Goal: Task Accomplishment & Management: Use online tool/utility

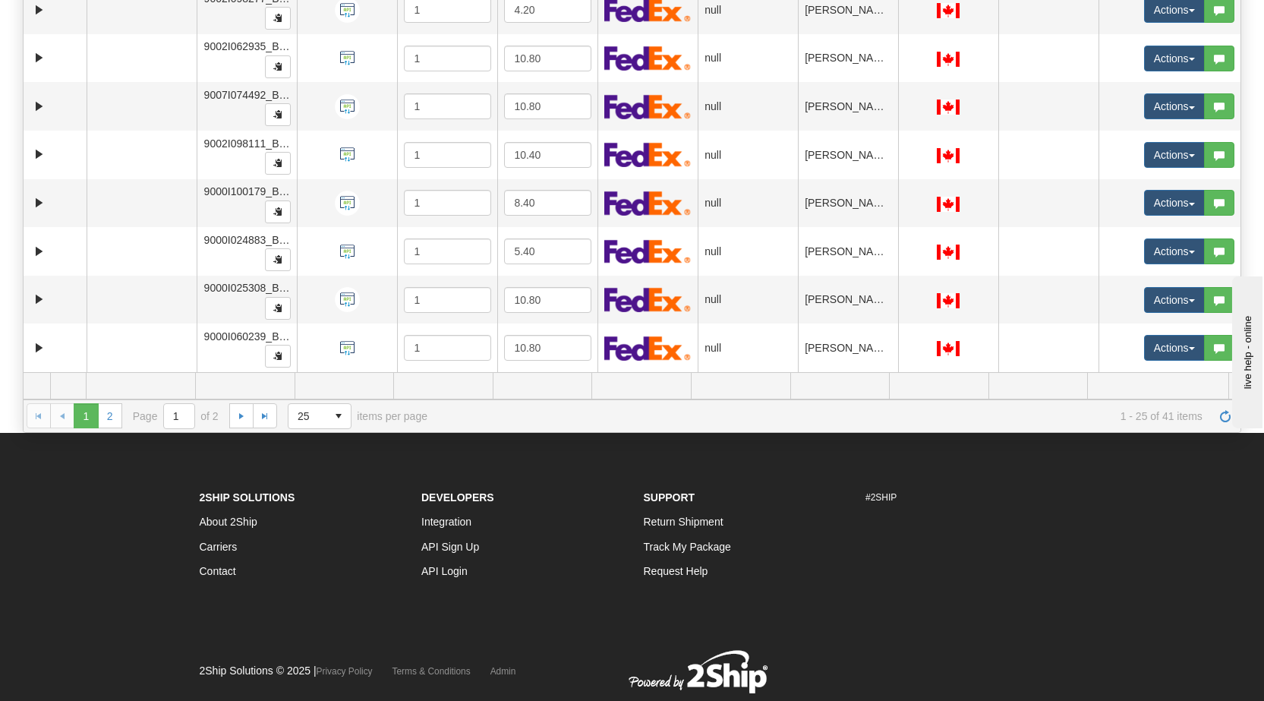
scroll to position [315, 0]
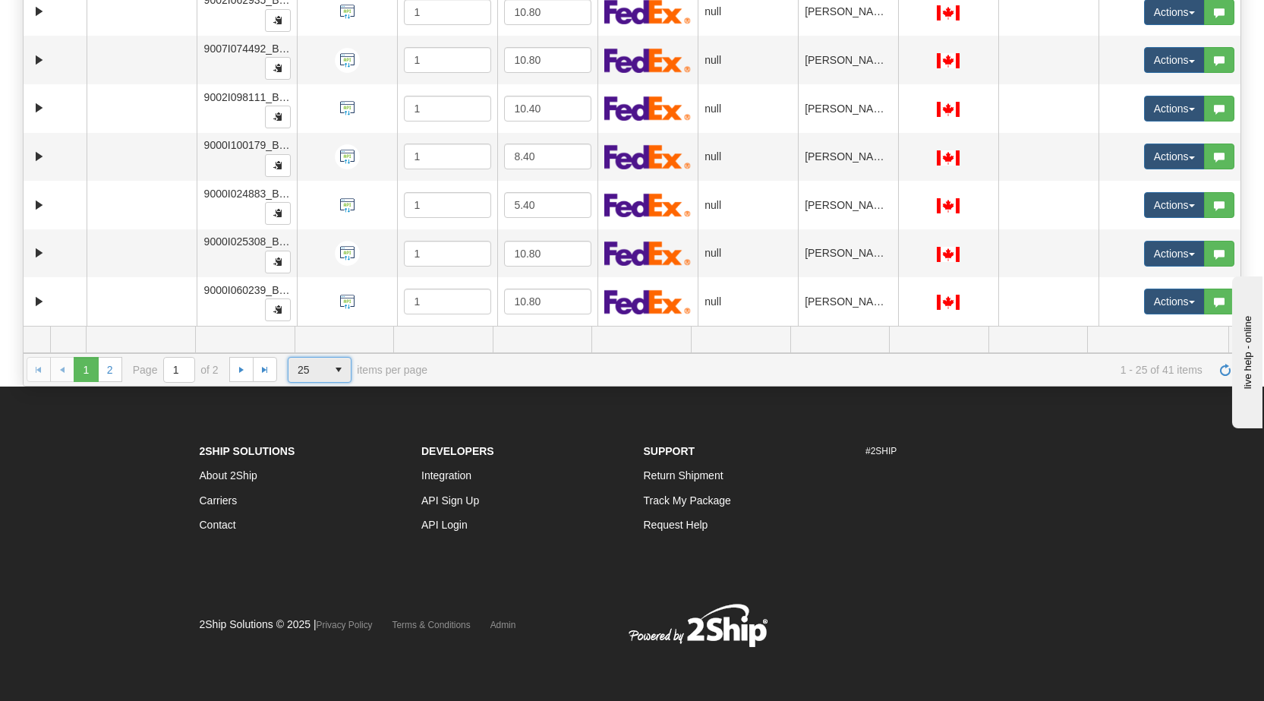
click at [312, 372] on span "25" at bounding box center [308, 369] width 20 height 15
click at [300, 434] on span "50" at bounding box center [301, 436] width 12 height 15
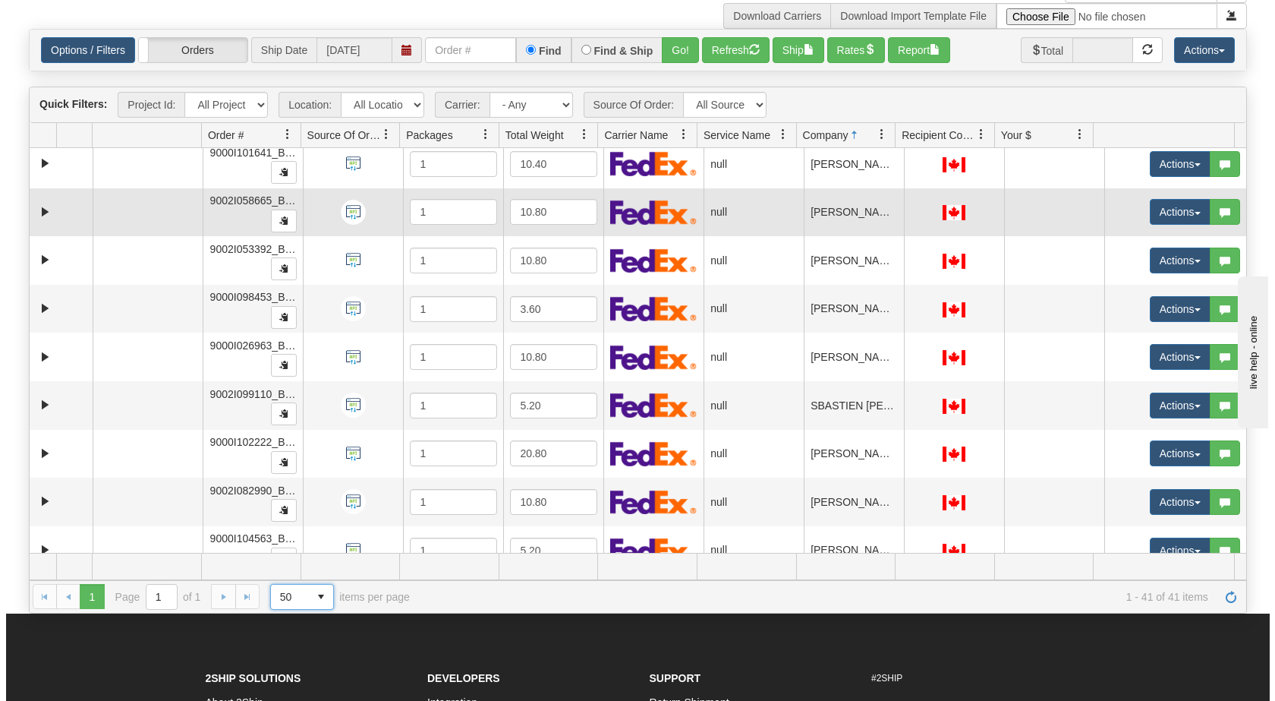
scroll to position [1522, 0]
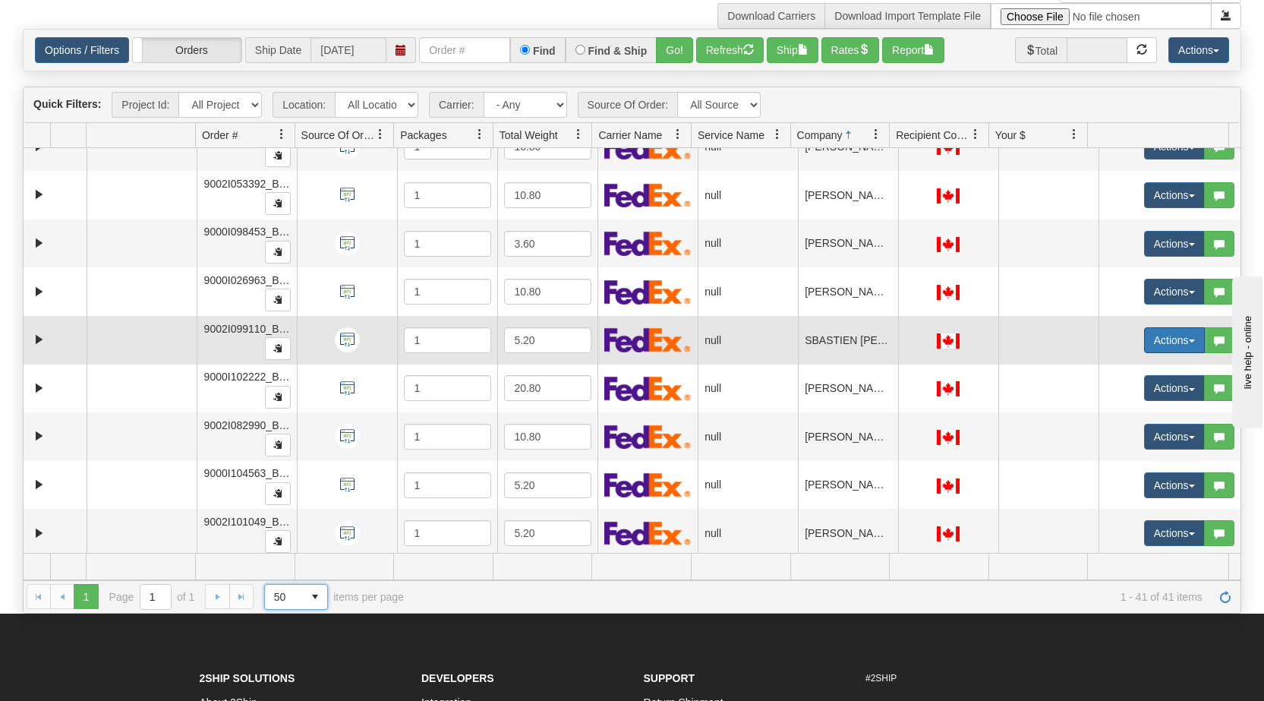
click at [1172, 339] on button "Actions" at bounding box center [1174, 340] width 61 height 26
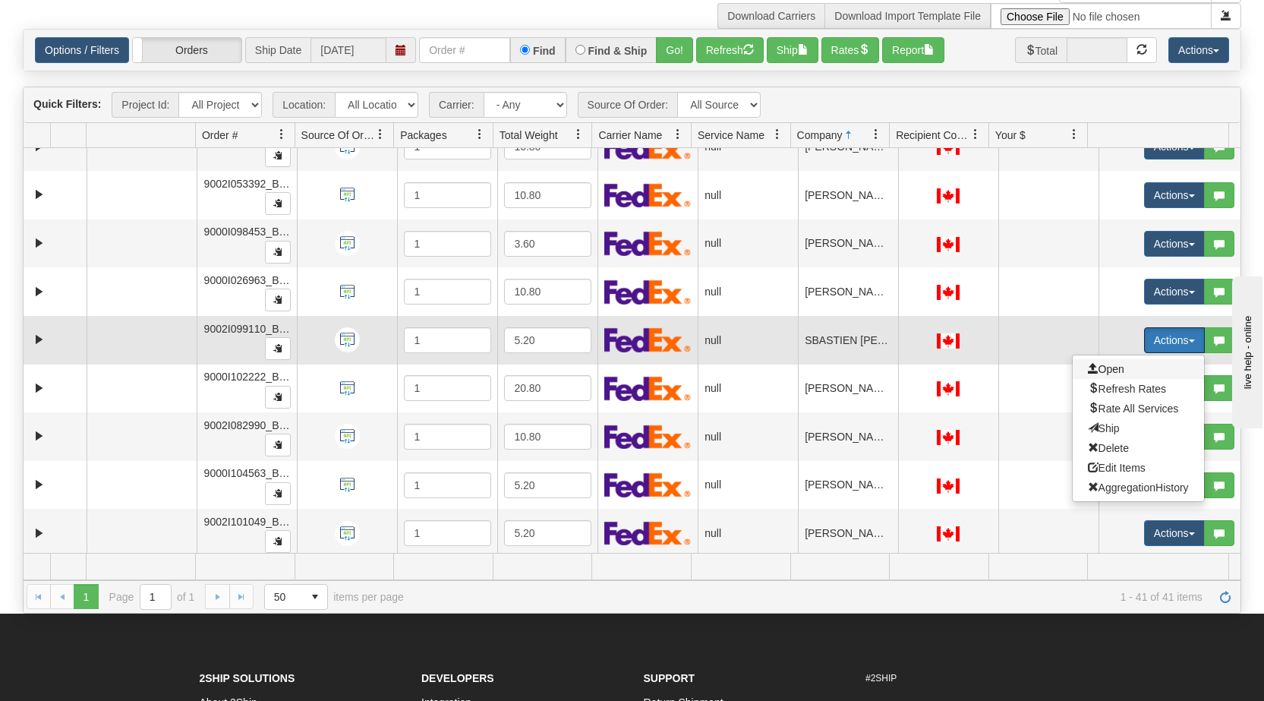
click at [1107, 368] on span "Open" at bounding box center [1106, 369] width 36 height 12
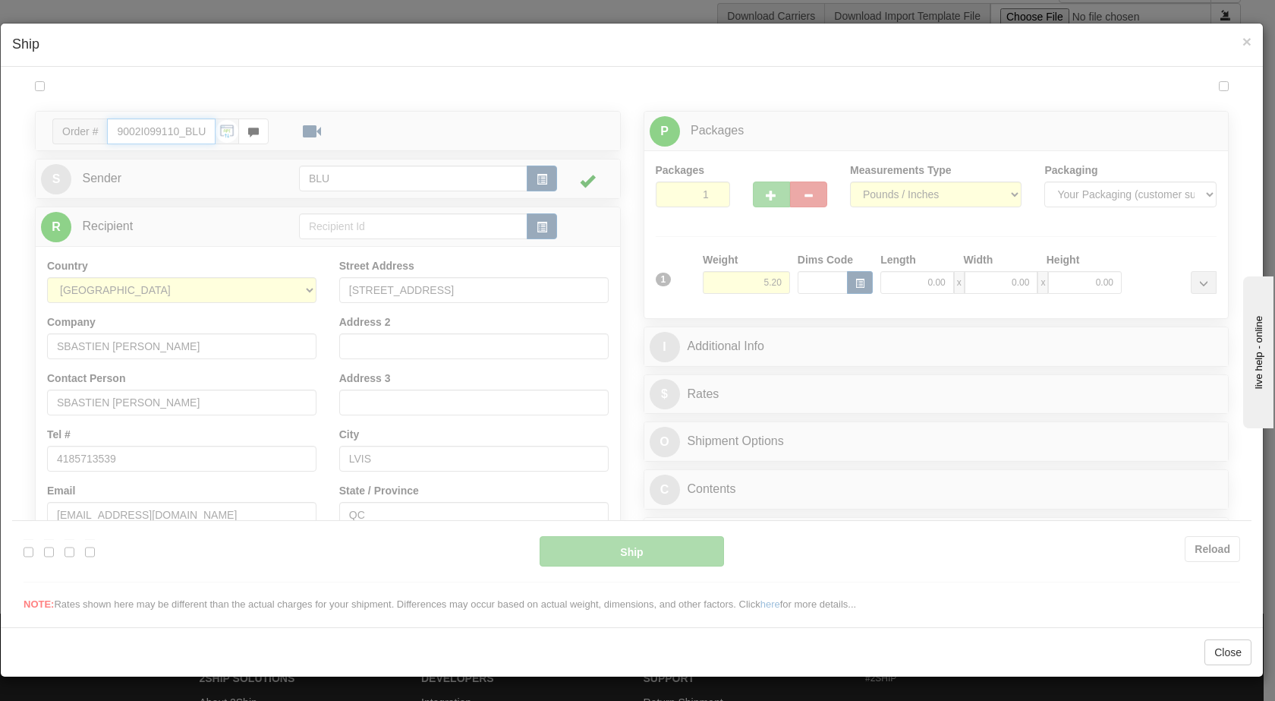
type input "11:25"
type input "16:00"
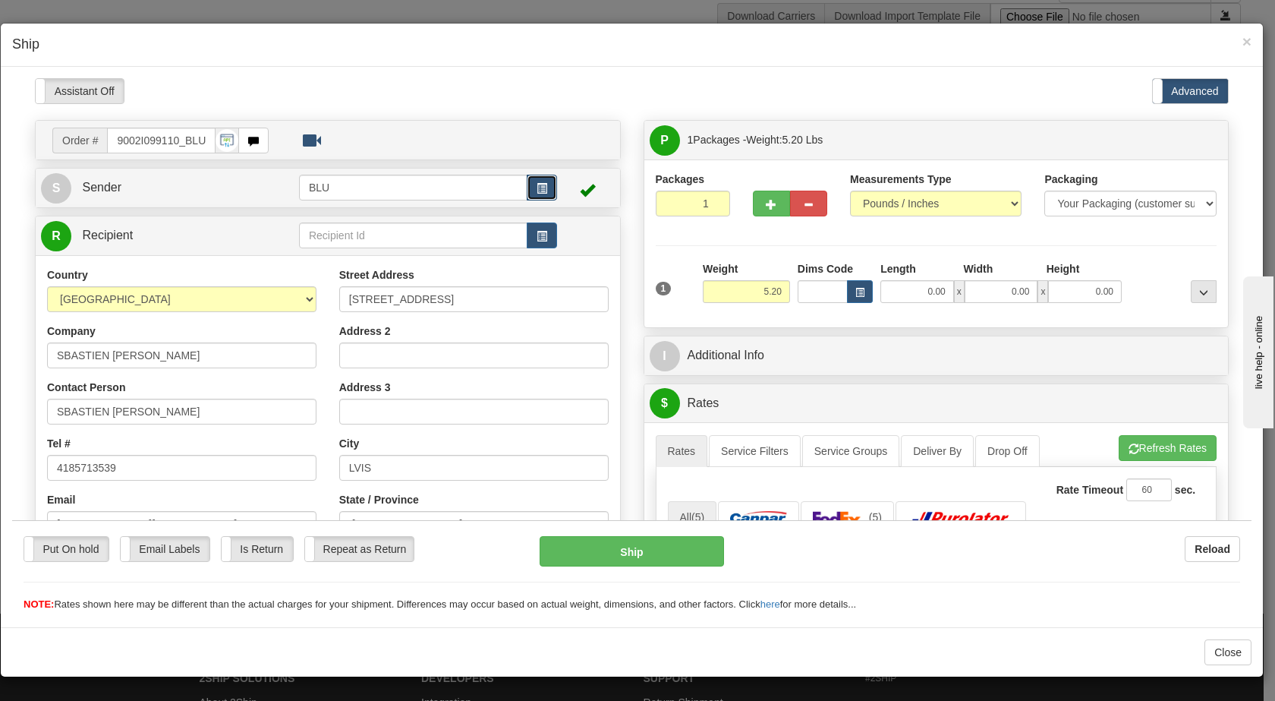
click at [528, 188] on button "button" at bounding box center [542, 187] width 30 height 26
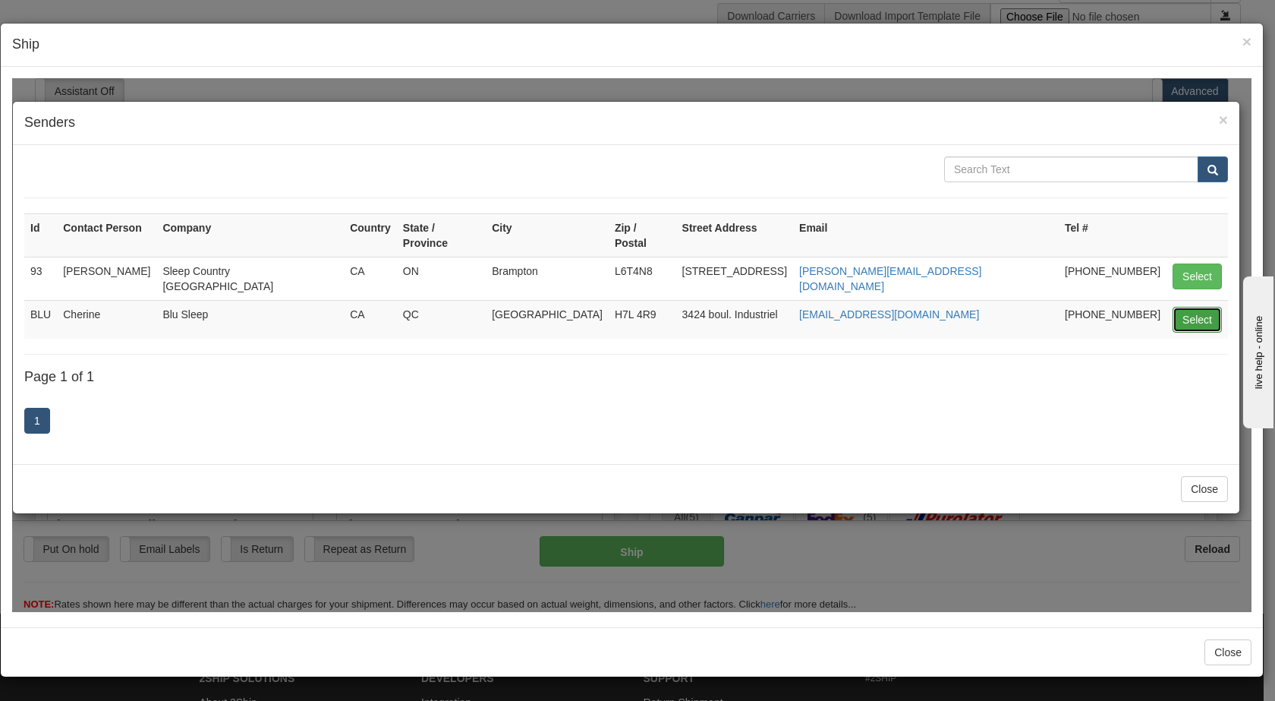
click at [1189, 306] on button "Select" at bounding box center [1197, 319] width 49 height 26
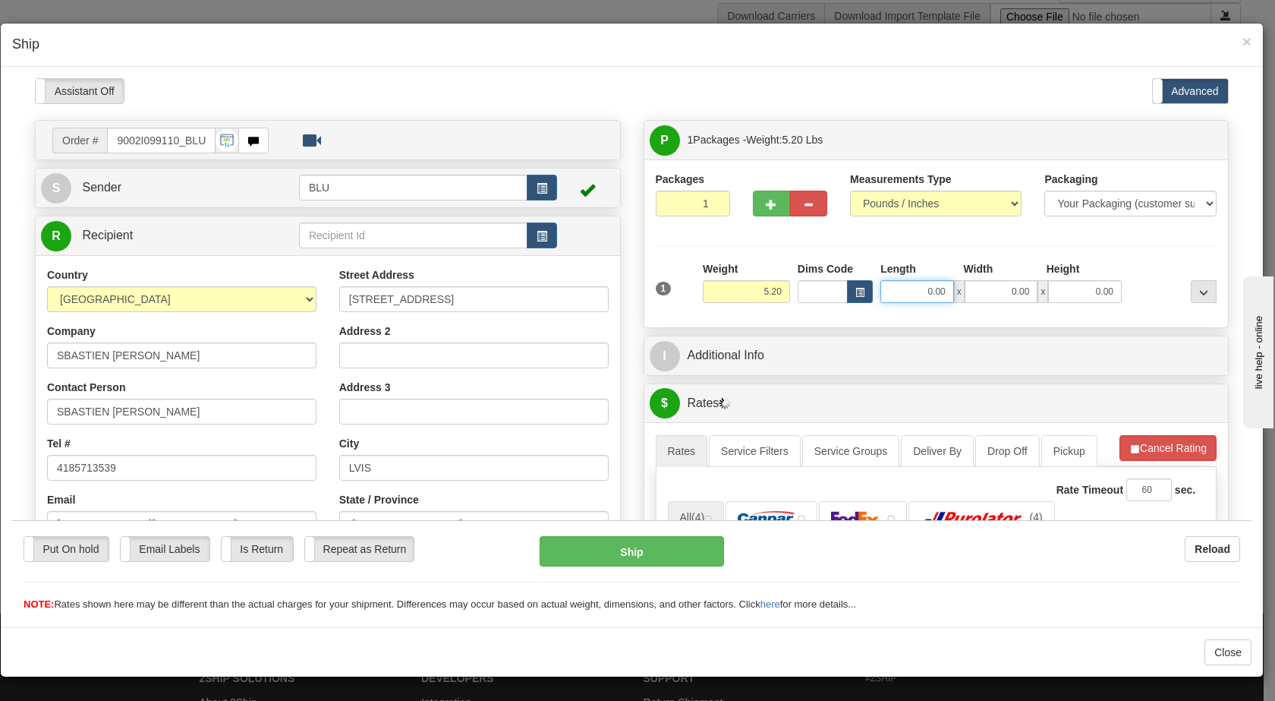
click at [916, 289] on input "0.00" at bounding box center [918, 290] width 74 height 23
type input "8.00"
click at [990, 289] on input "0.00" at bounding box center [1002, 290] width 74 height 23
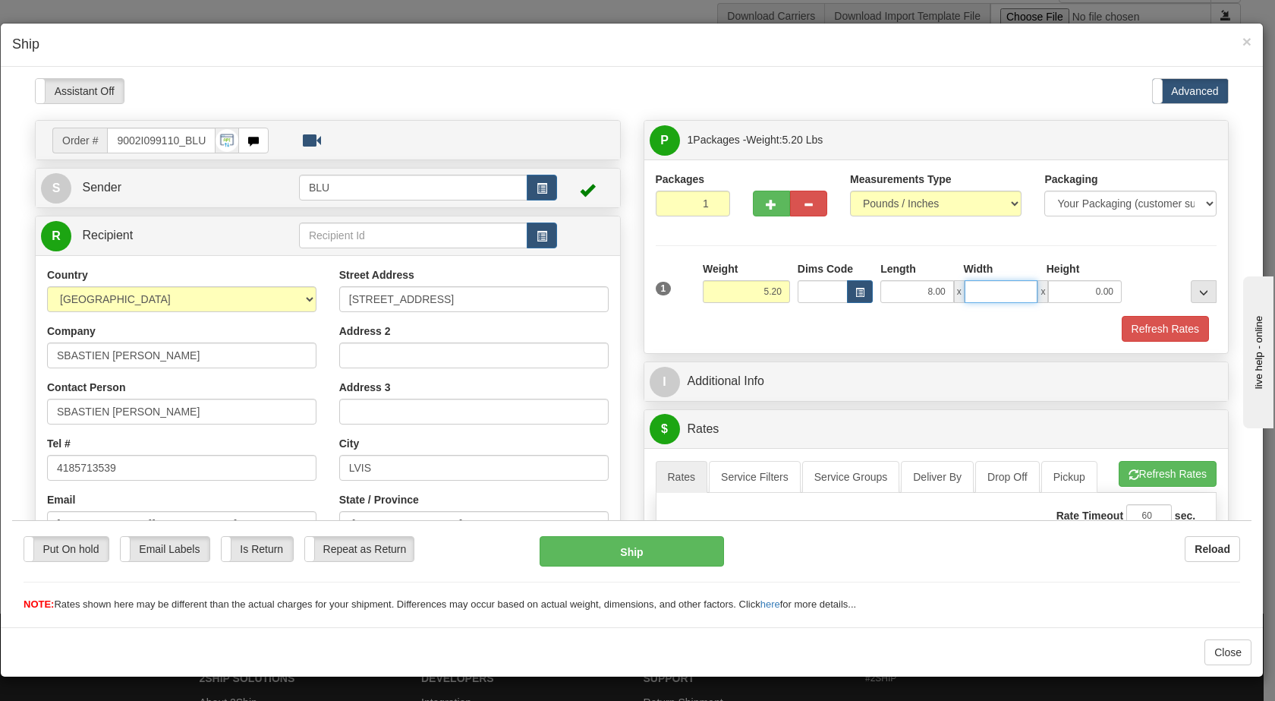
type input "1"
type input "8.00"
click at [1076, 292] on input "0.00" at bounding box center [1085, 290] width 74 height 23
type input "16.00"
click at [1151, 290] on div at bounding box center [1173, 281] width 95 height 42
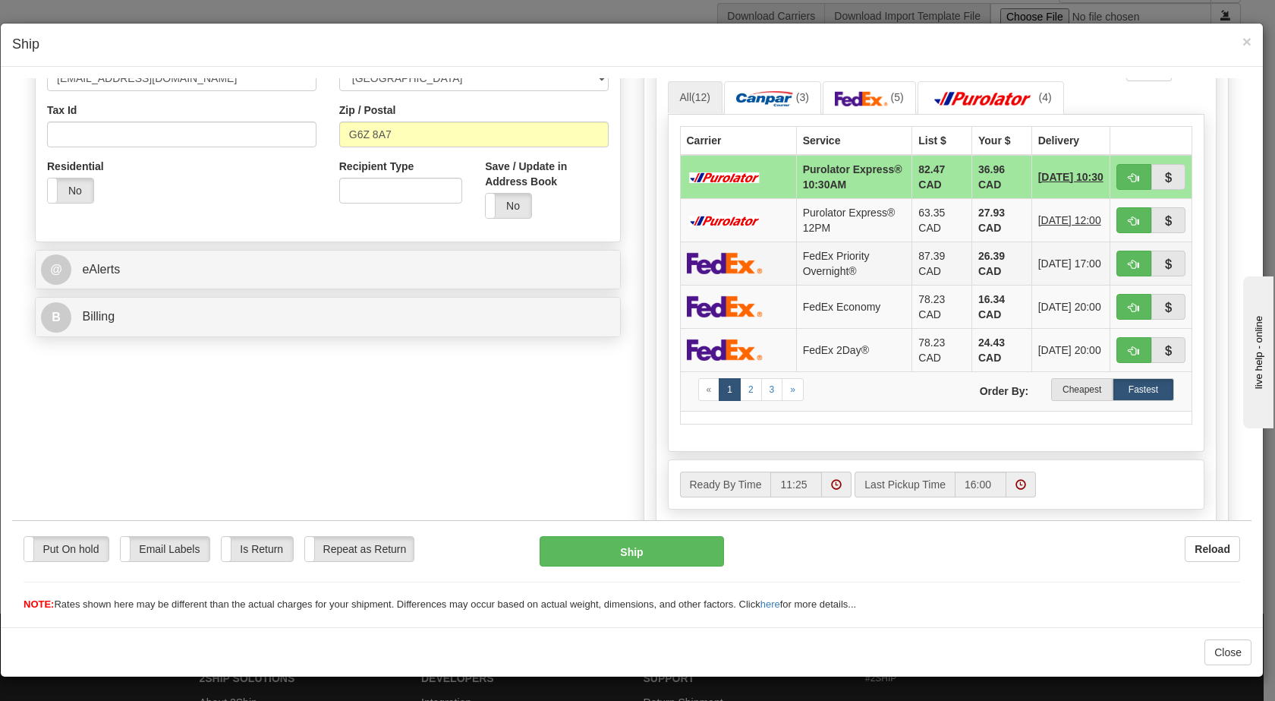
scroll to position [450, 0]
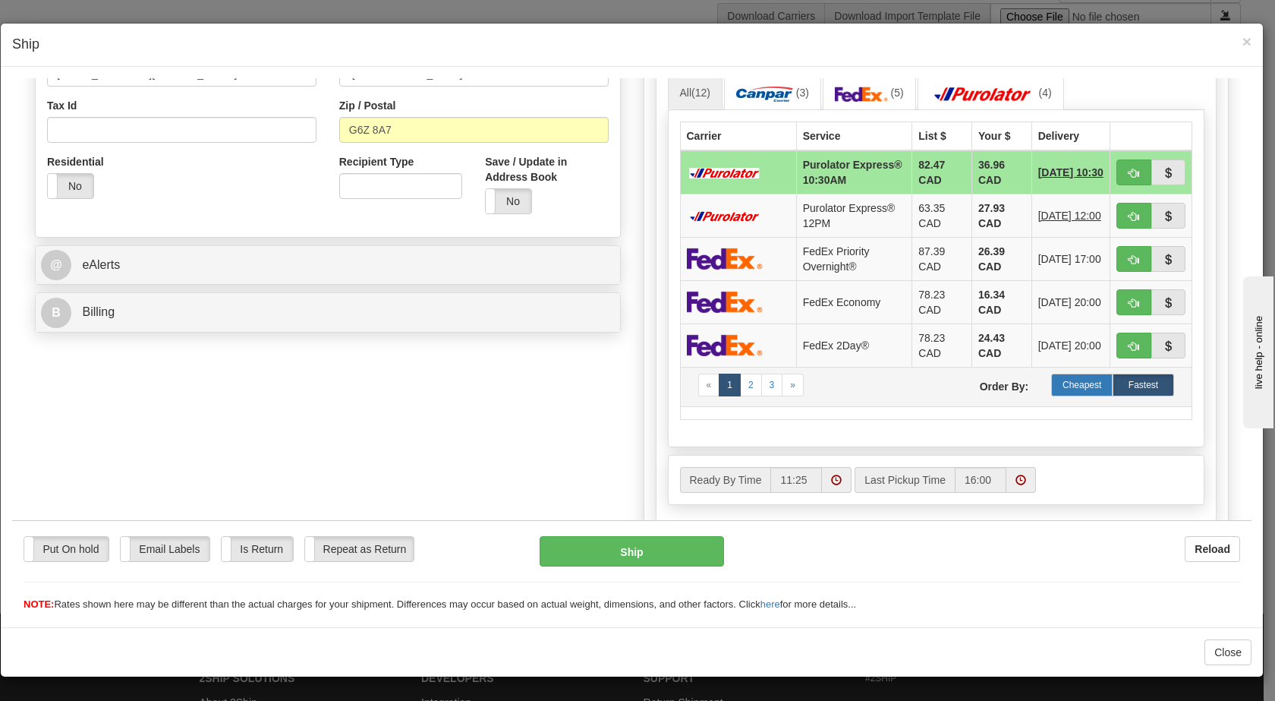
click at [1052, 396] on label "Cheapest" at bounding box center [1082, 384] width 61 height 23
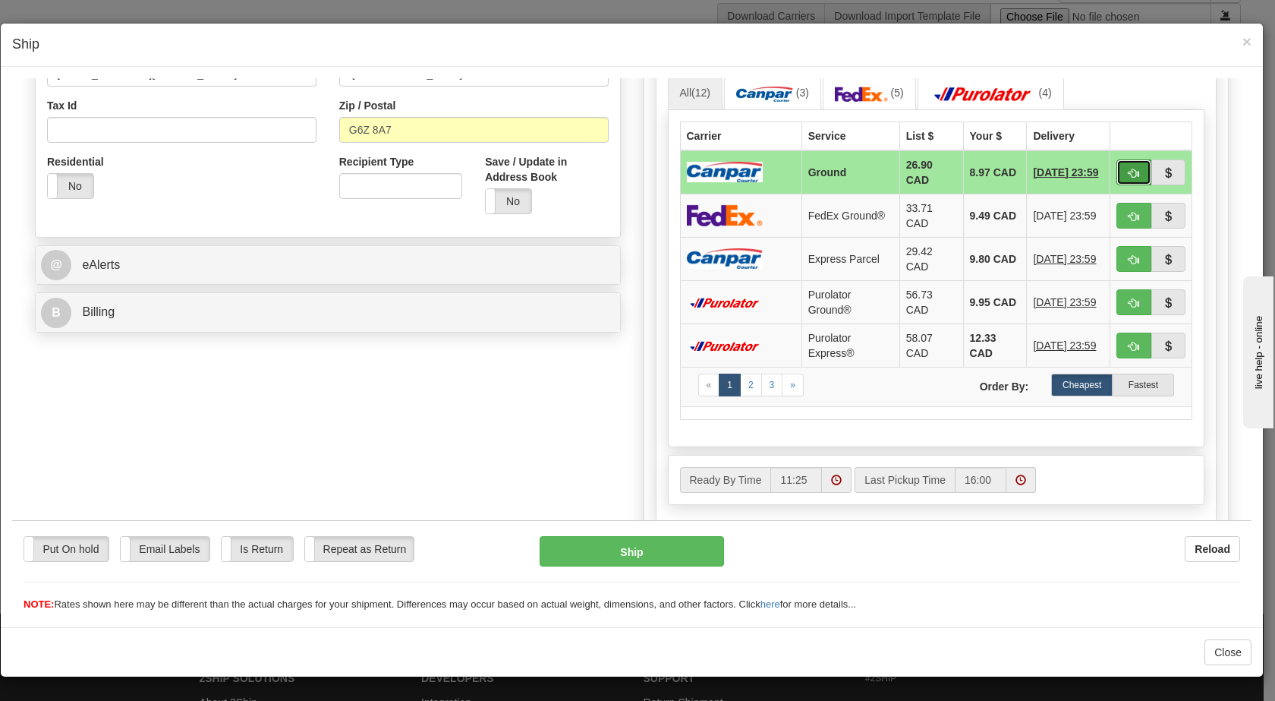
click at [1117, 176] on button "button" at bounding box center [1134, 172] width 35 height 26
type input "1"
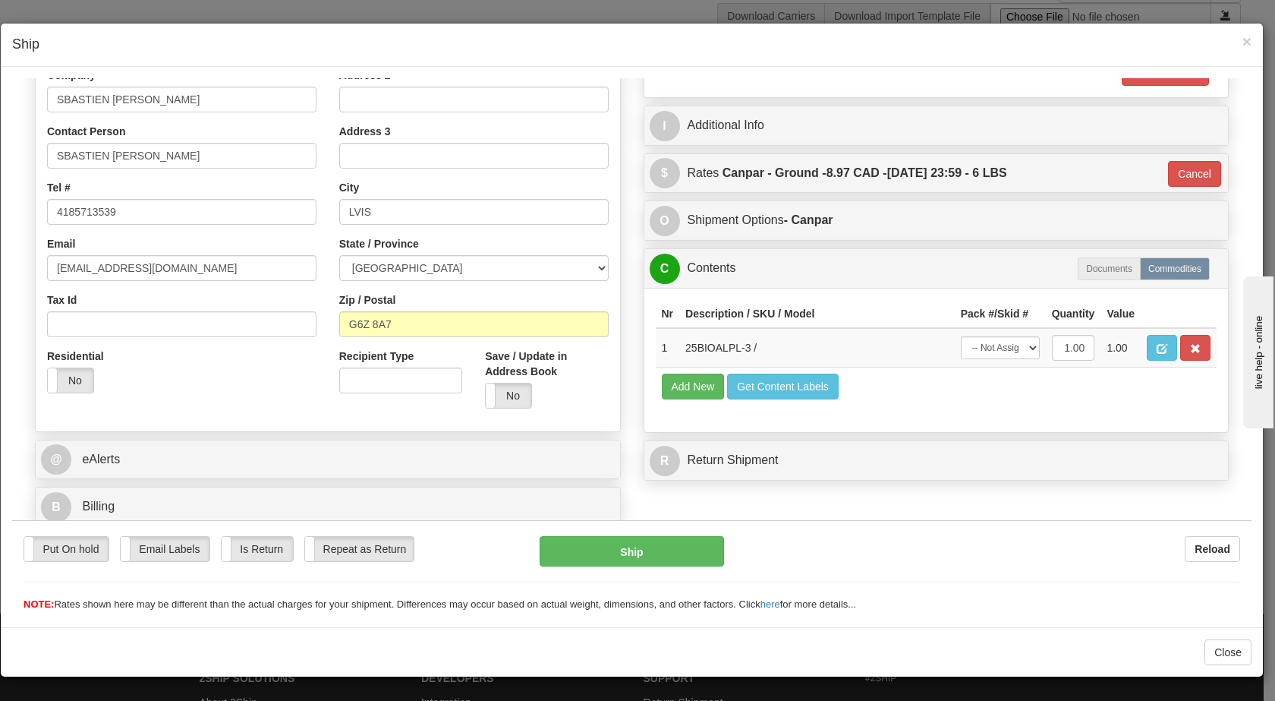
scroll to position [256, 0]
click at [619, 551] on button "Ship" at bounding box center [632, 550] width 184 height 30
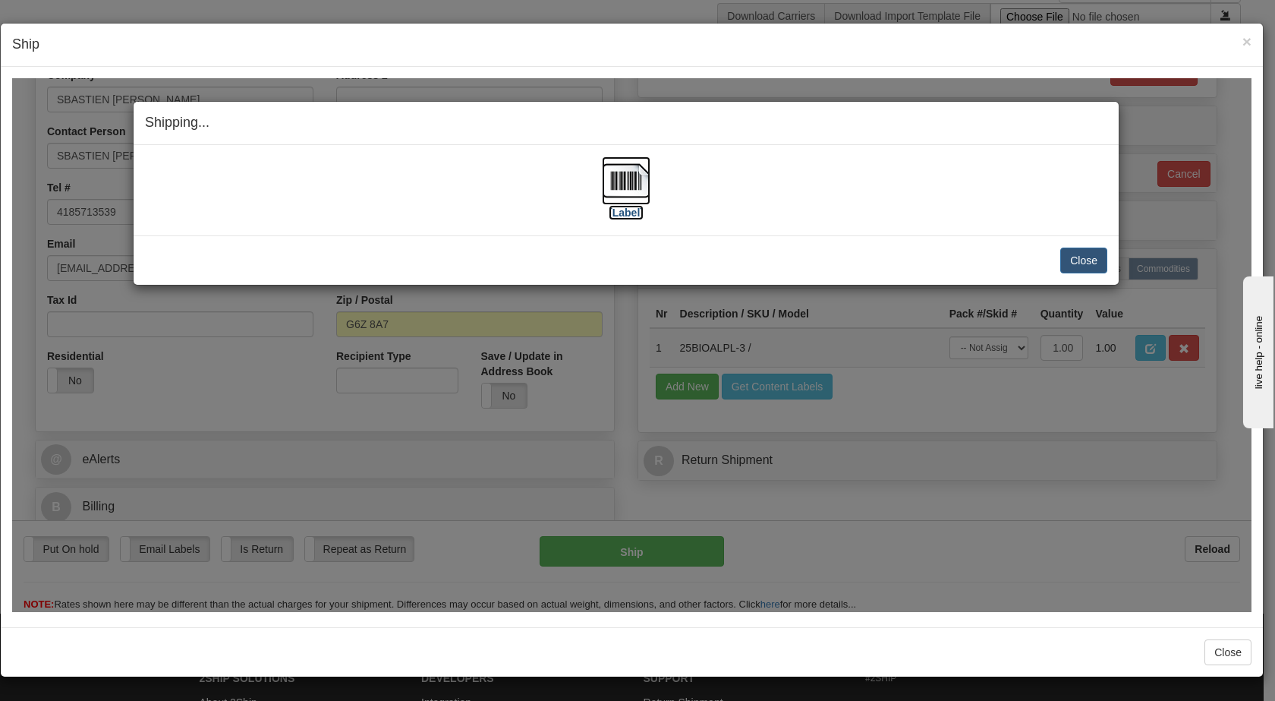
click at [616, 179] on img at bounding box center [626, 180] width 49 height 49
click at [1092, 254] on button "Close" at bounding box center [1084, 260] width 47 height 26
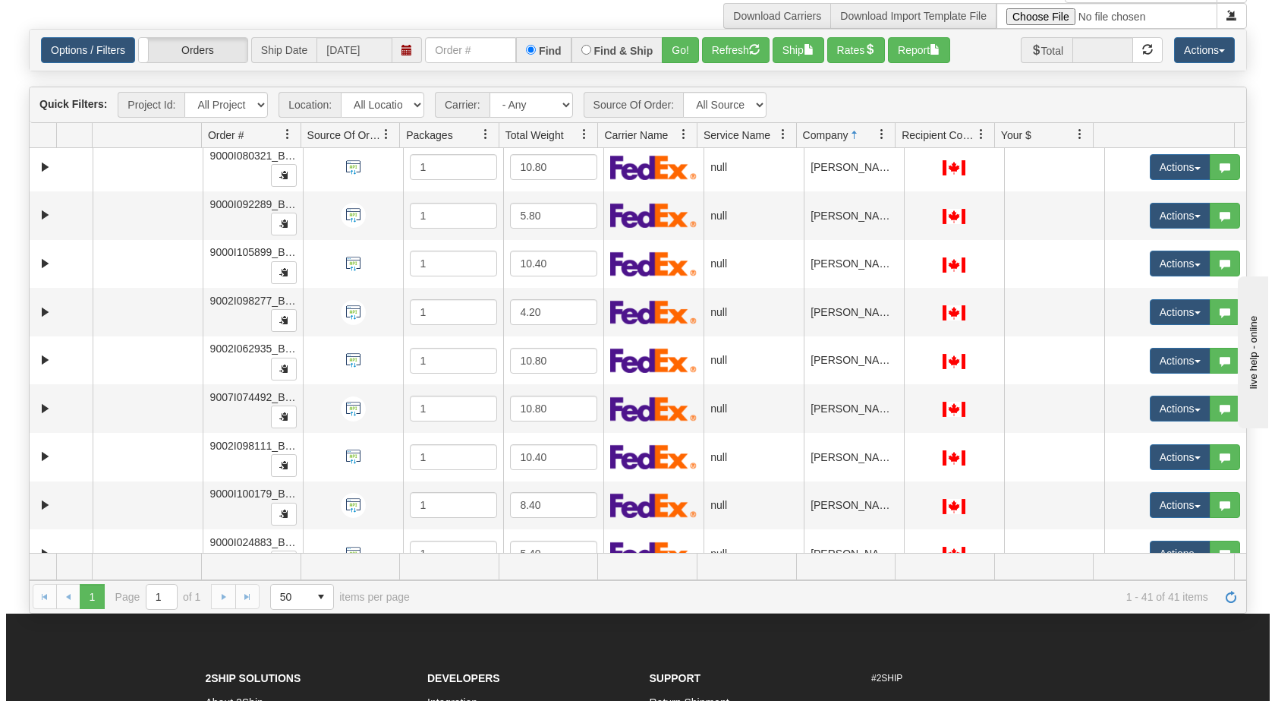
scroll to position [680, 0]
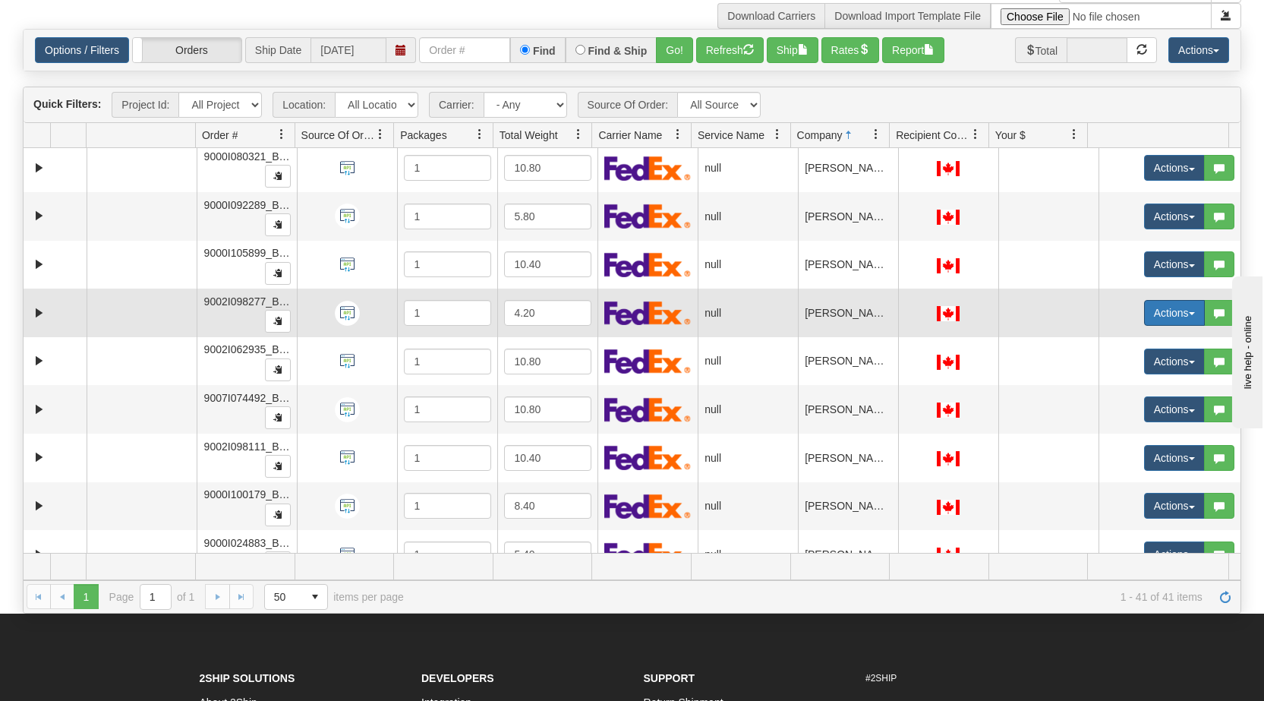
click at [1177, 310] on button "Actions" at bounding box center [1174, 313] width 61 height 26
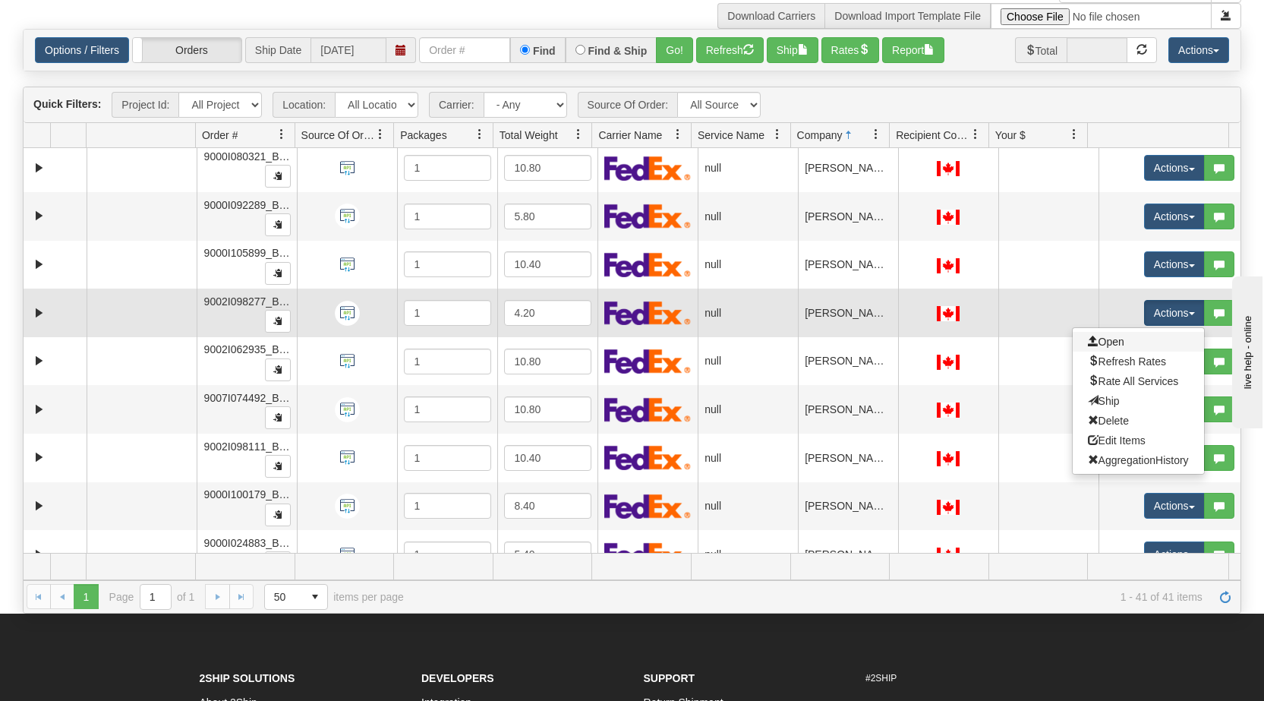
click at [1116, 343] on link "Open" at bounding box center [1138, 342] width 131 height 20
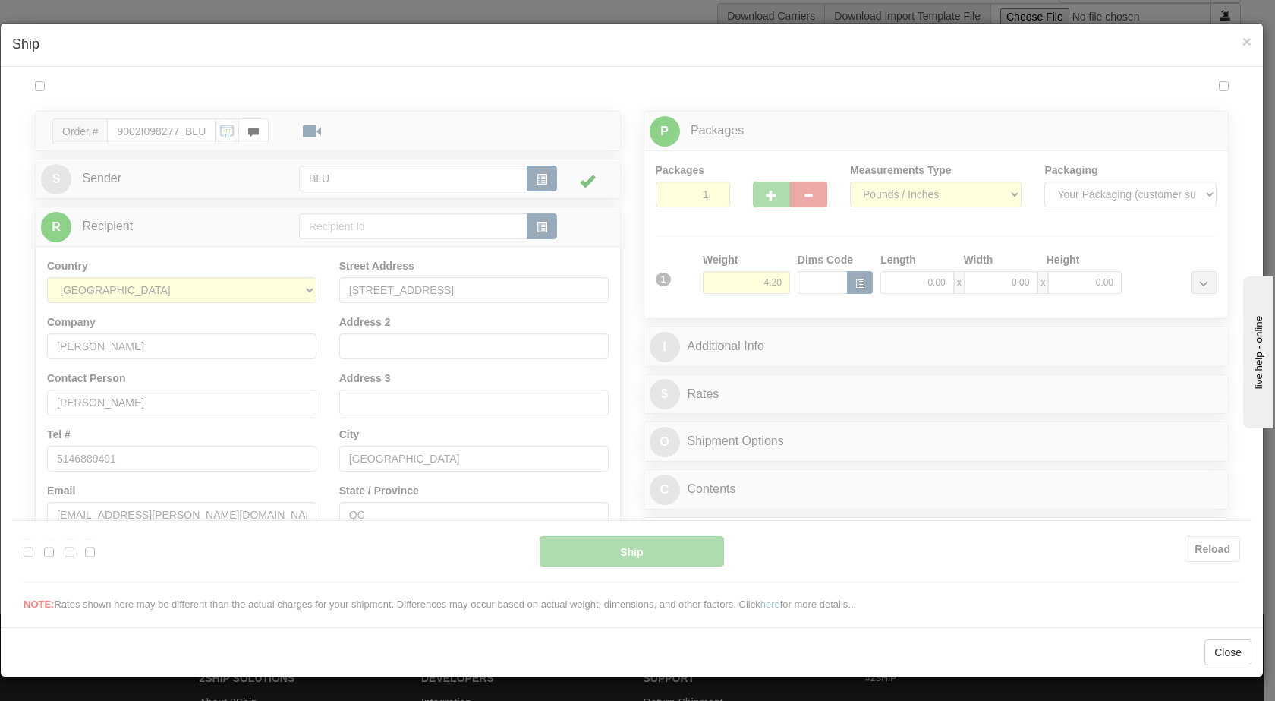
scroll to position [0, 0]
type input "11:36"
type input "16:00"
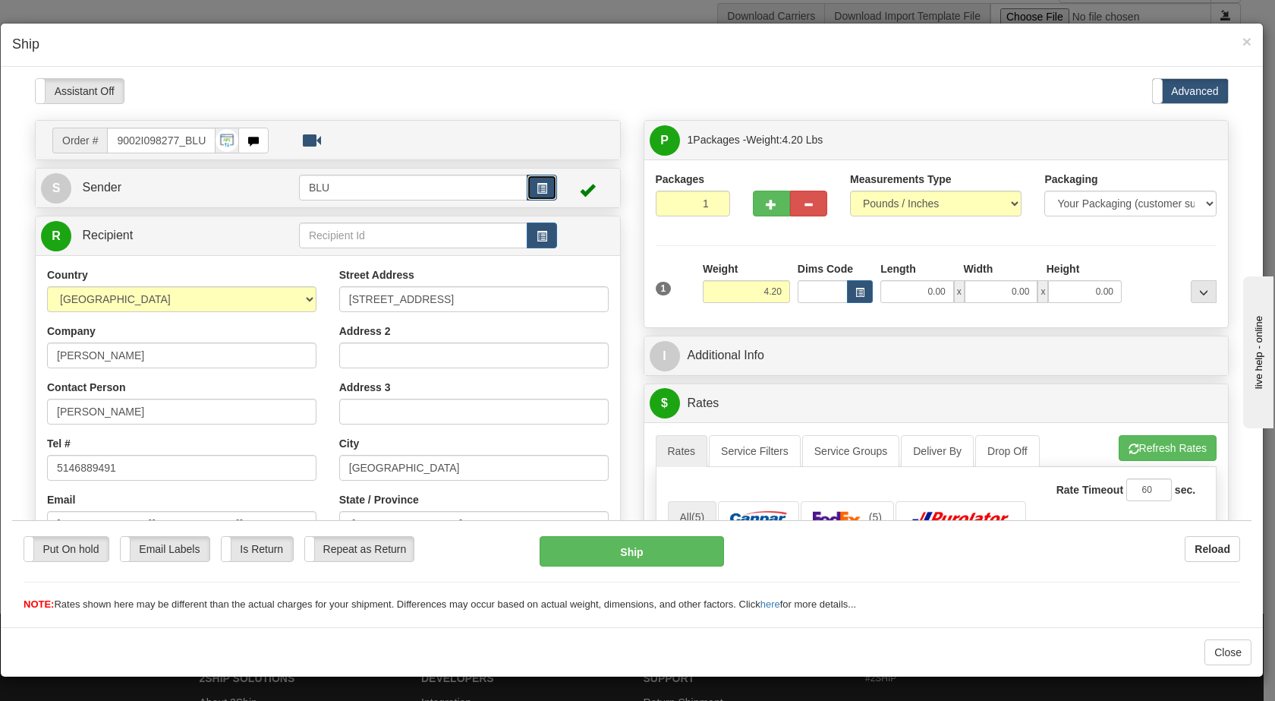
click at [537, 185] on span "button" at bounding box center [542, 188] width 11 height 10
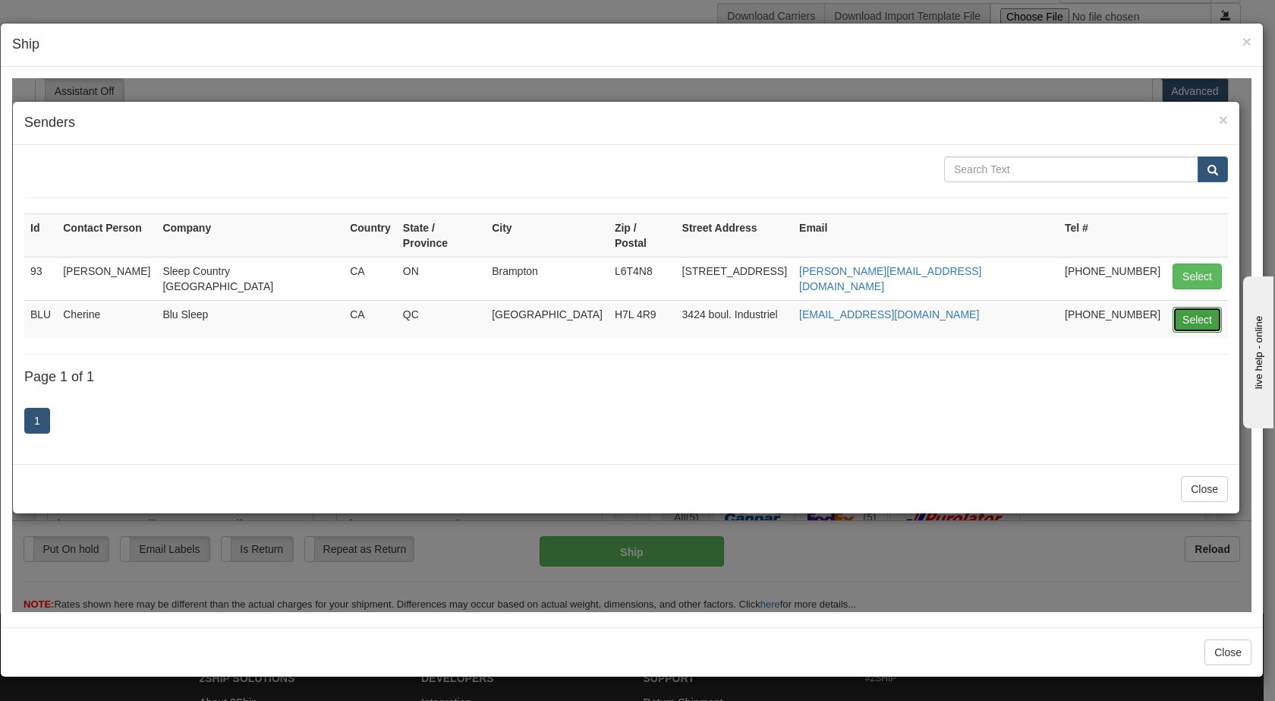
click at [1189, 306] on button "Select" at bounding box center [1197, 319] width 49 height 26
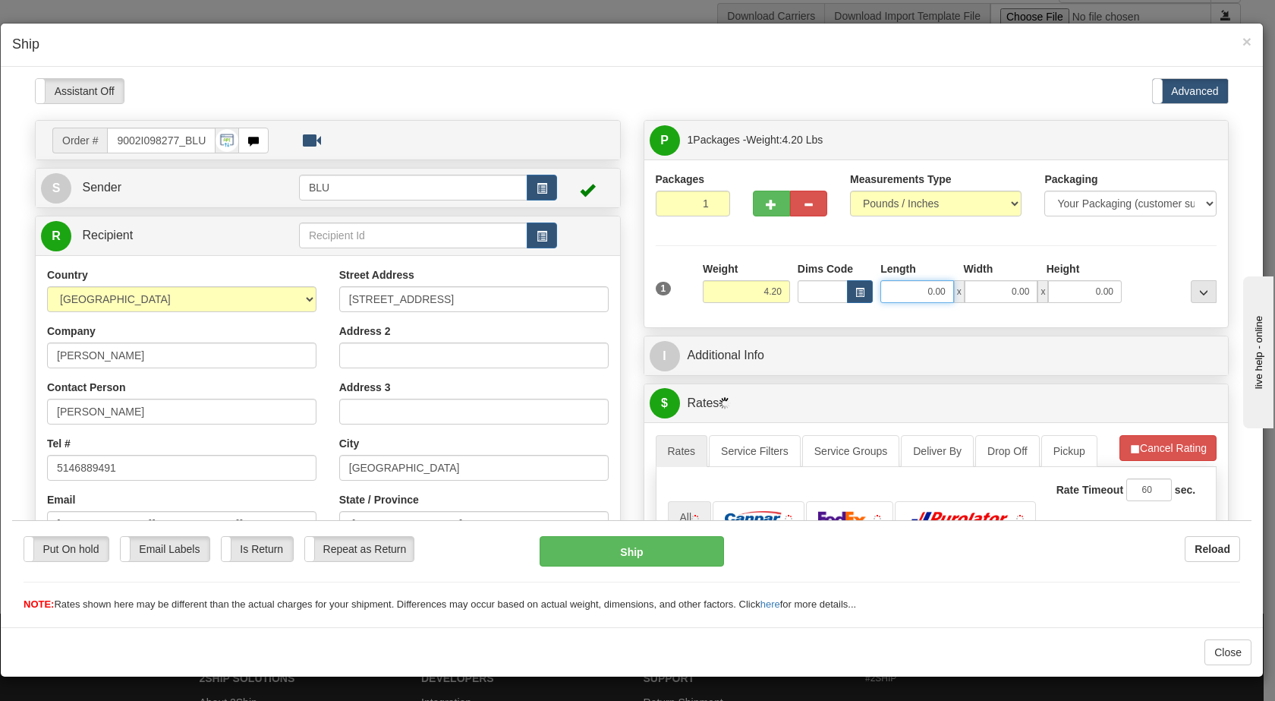
click at [914, 285] on input "0.00" at bounding box center [918, 290] width 74 height 23
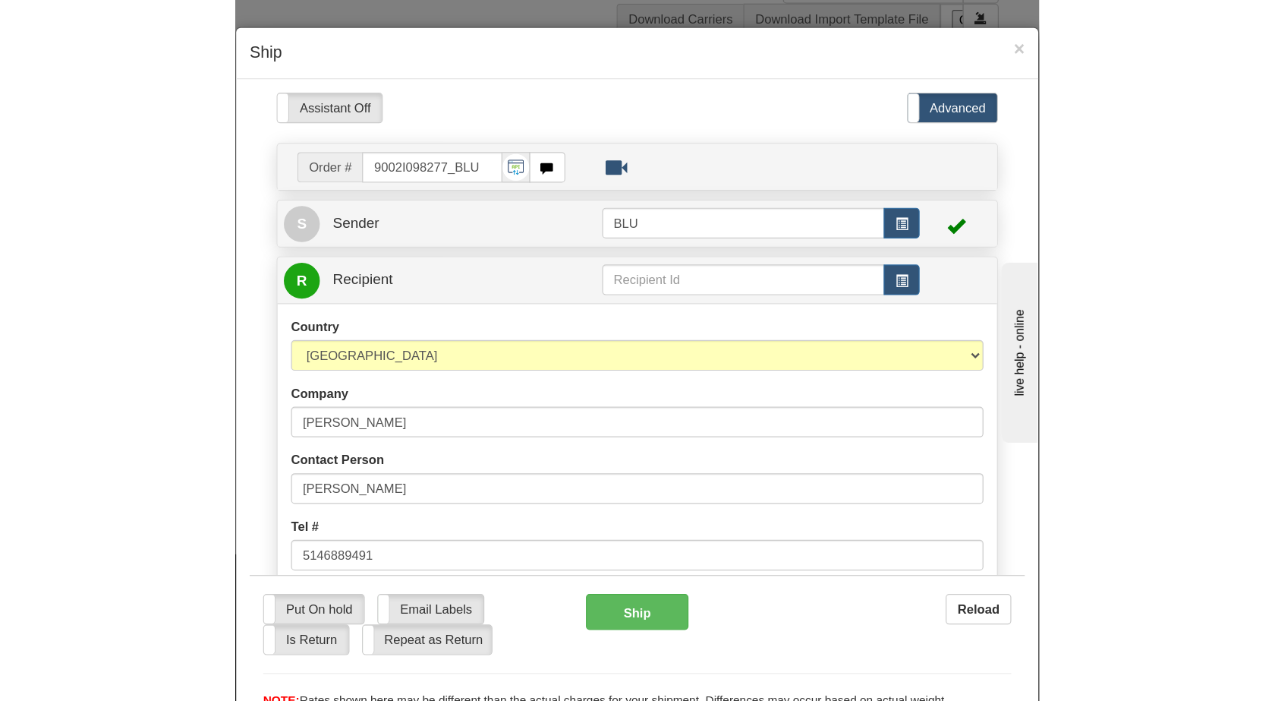
scroll to position [88, 0]
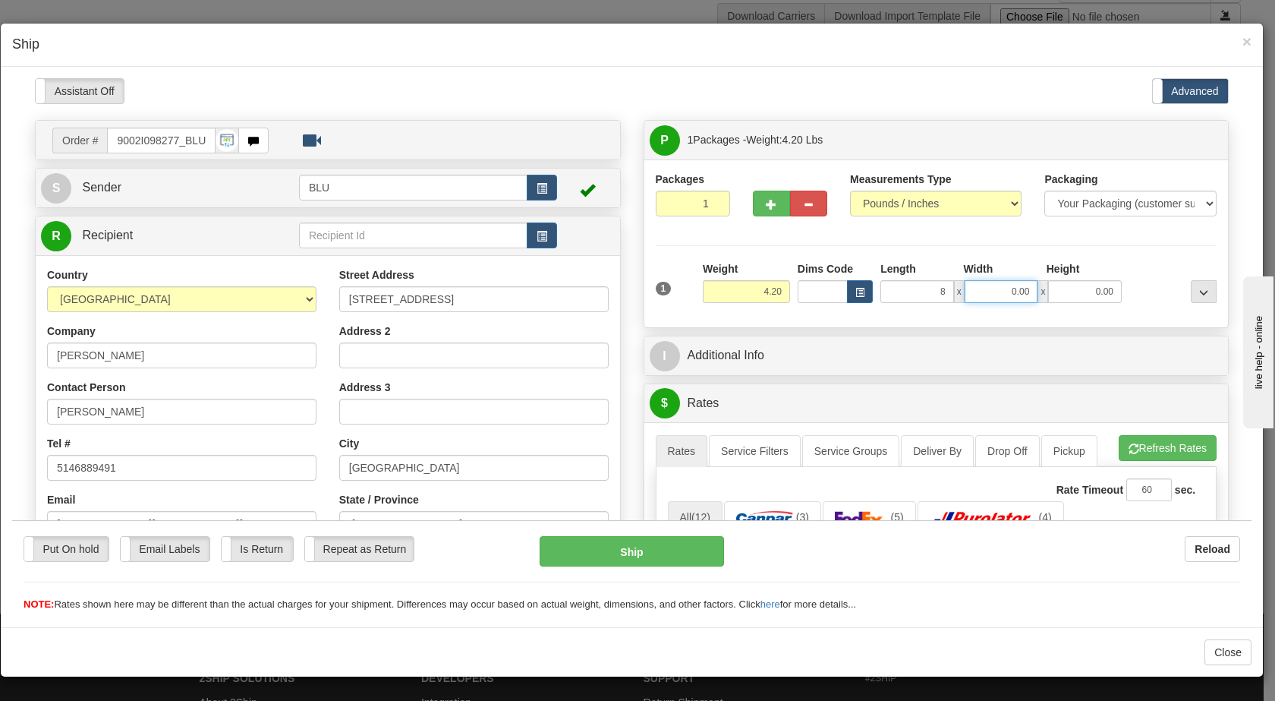
type input "8.00"
click at [1000, 293] on input "0.00" at bounding box center [1002, 290] width 74 height 23
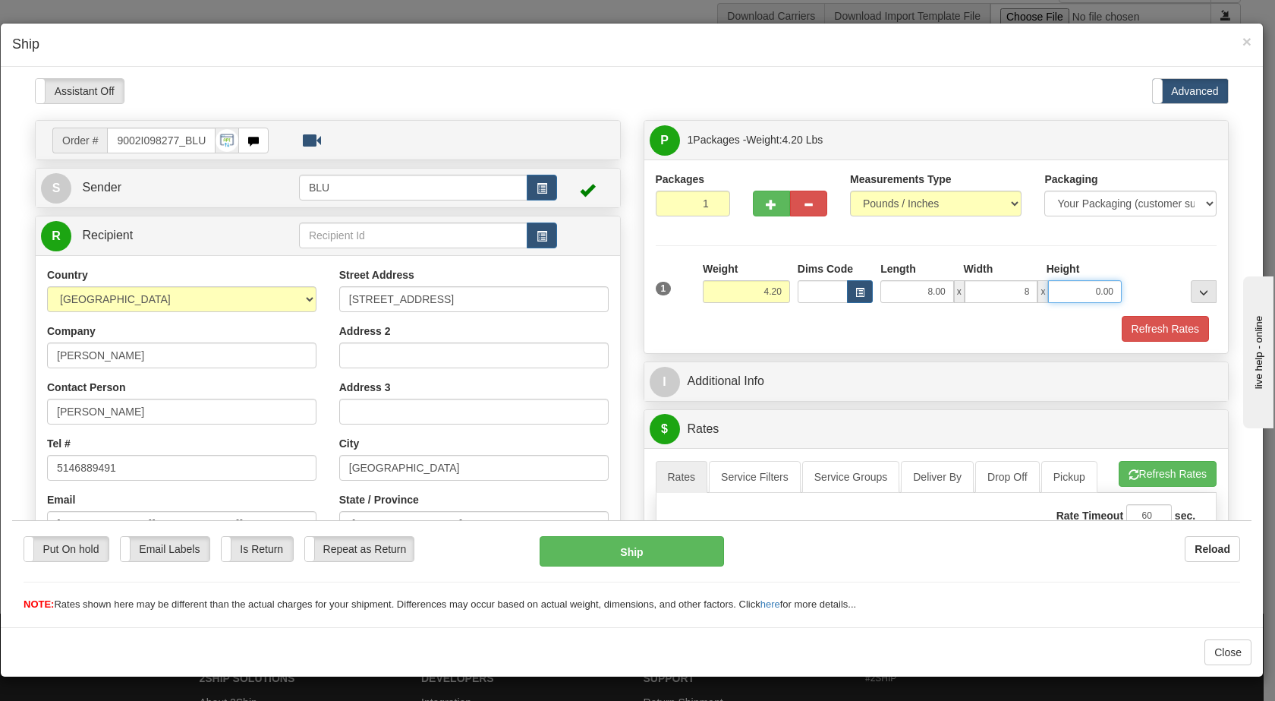
type input "8.00"
click at [1058, 289] on input "0.00" at bounding box center [1085, 290] width 74 height 23
type input "16.00"
click at [1126, 277] on div at bounding box center [1173, 281] width 95 height 42
click at [1136, 326] on button "Refresh Rates" at bounding box center [1165, 328] width 87 height 26
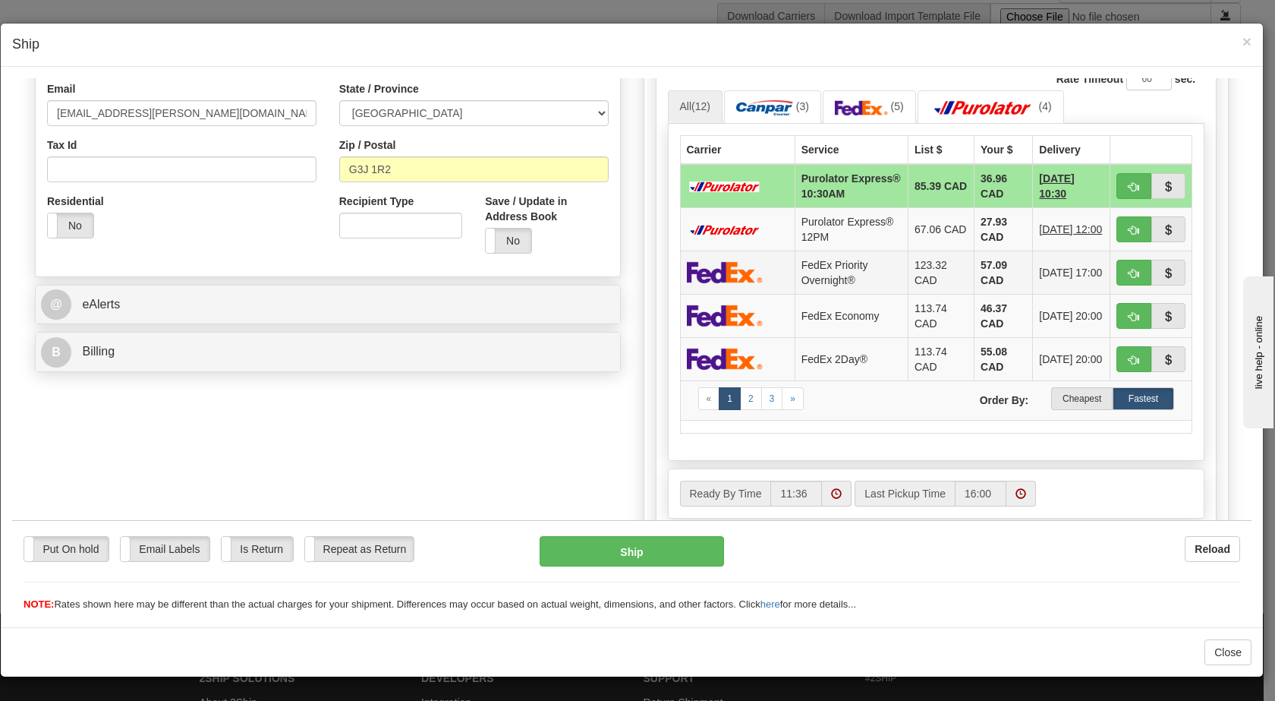
scroll to position [411, 0]
click at [1055, 408] on label "Cheapest" at bounding box center [1082, 397] width 61 height 23
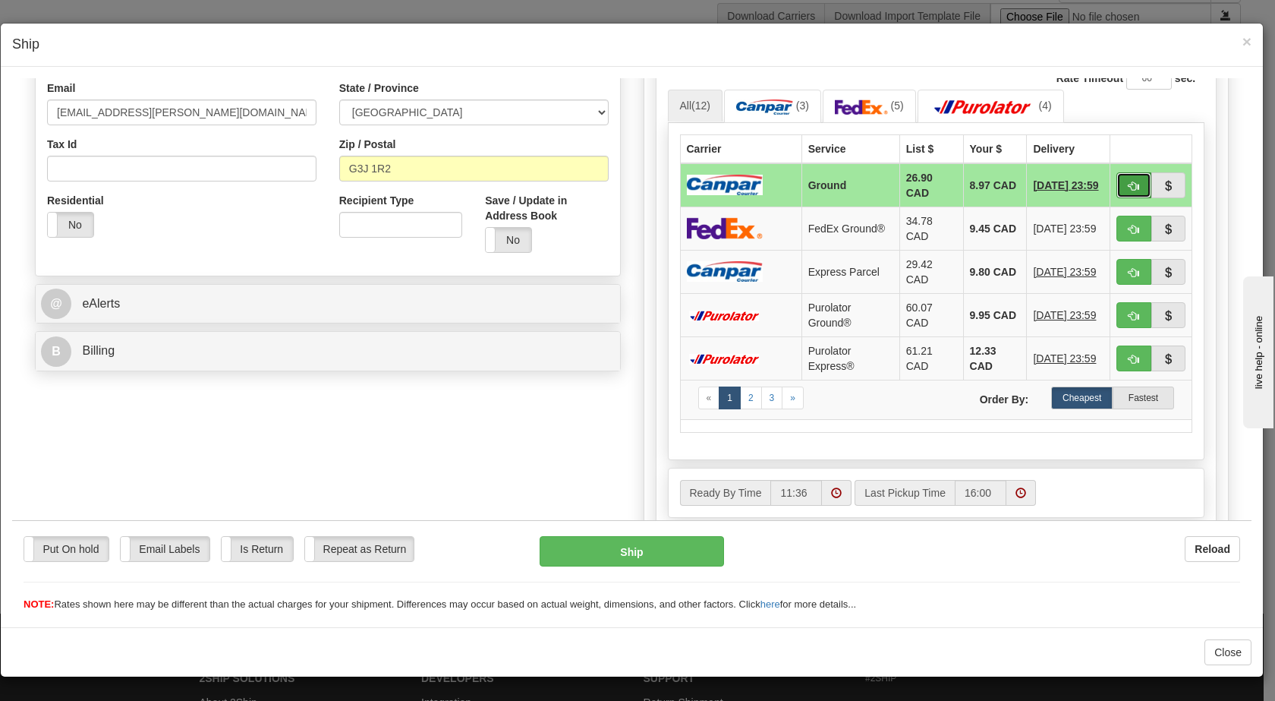
click at [1129, 184] on span "button" at bounding box center [1134, 186] width 11 height 10
type input "1"
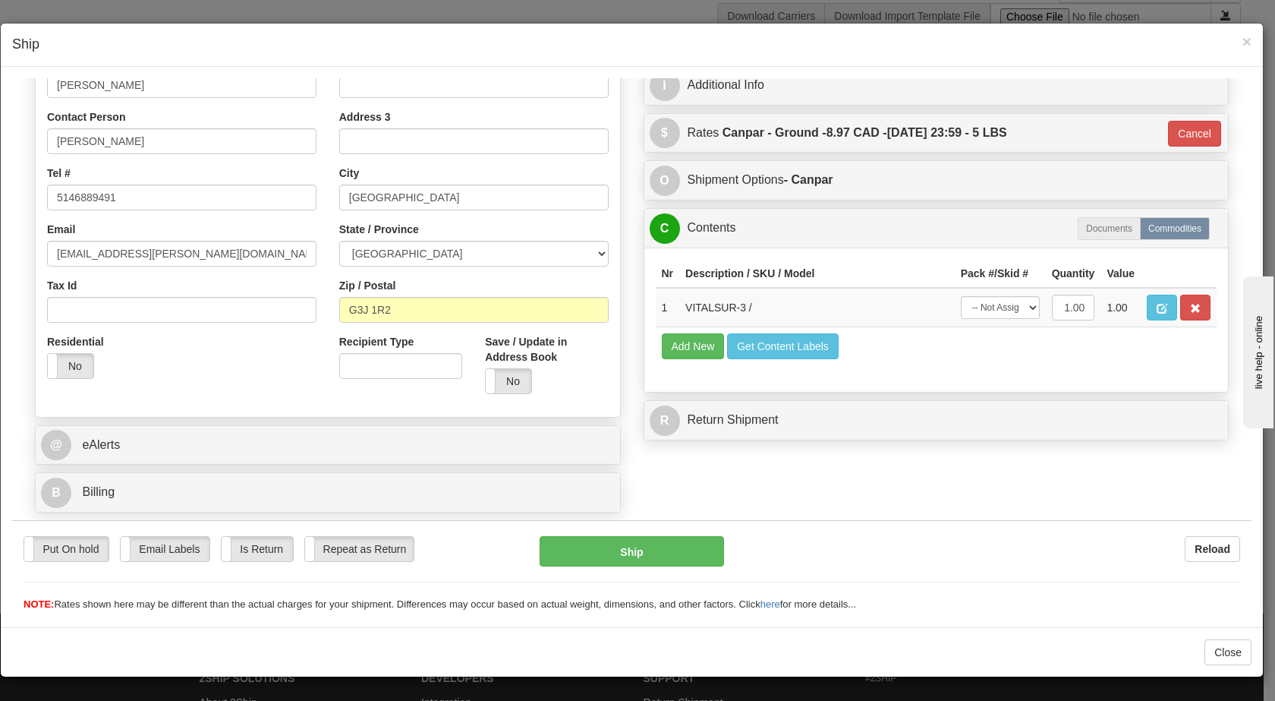
scroll to position [270, 0]
click at [623, 546] on button "Ship" at bounding box center [632, 550] width 184 height 30
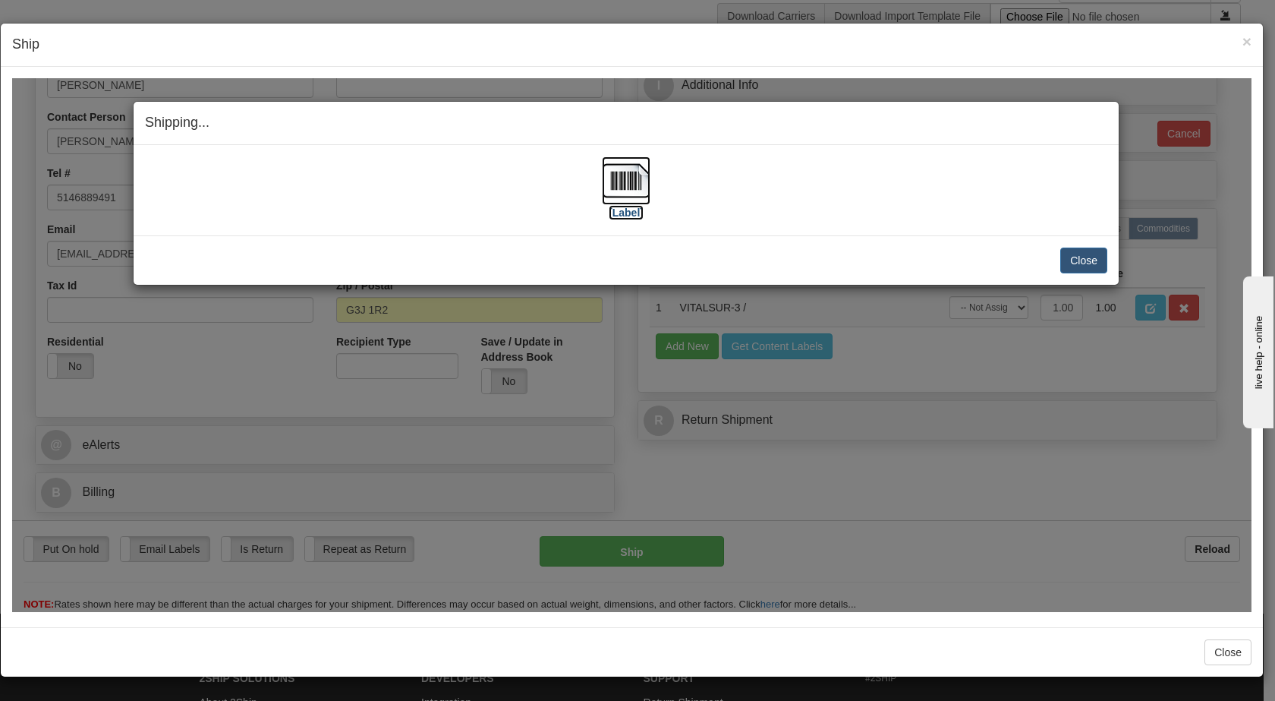
click at [630, 190] on img at bounding box center [626, 180] width 49 height 49
click at [1075, 269] on button "Close" at bounding box center [1084, 260] width 47 height 26
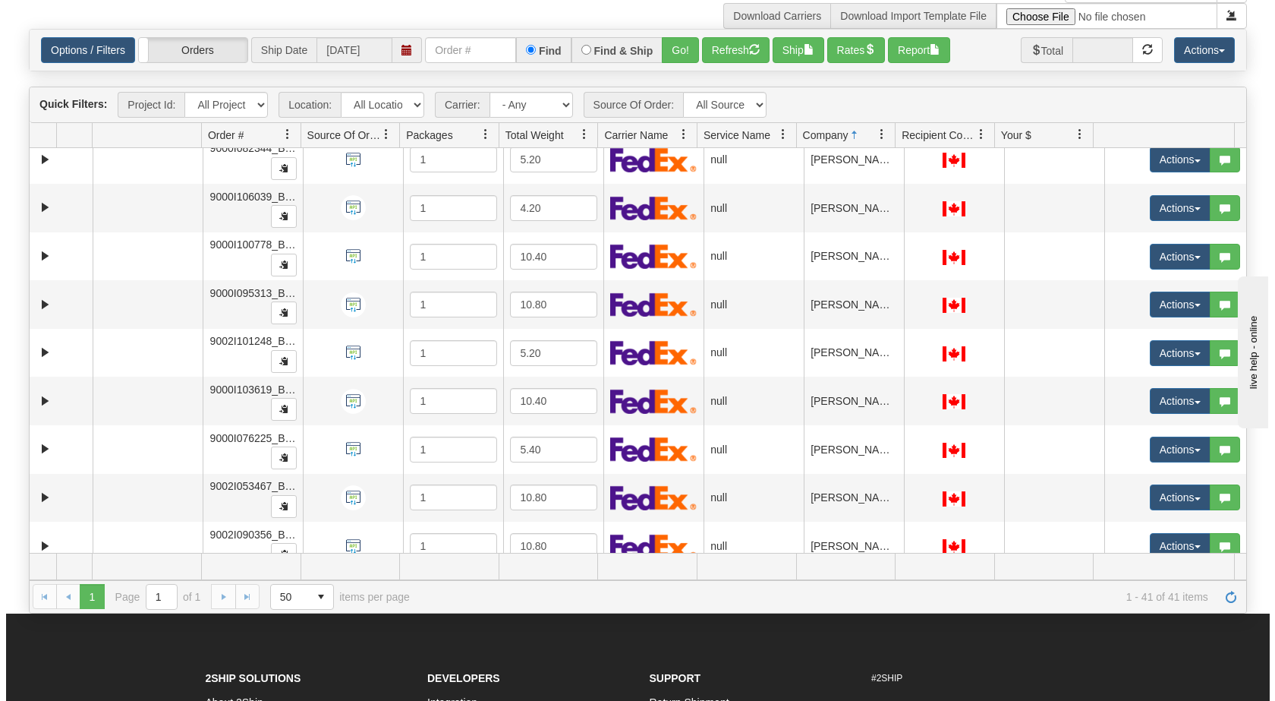
scroll to position [167, 0]
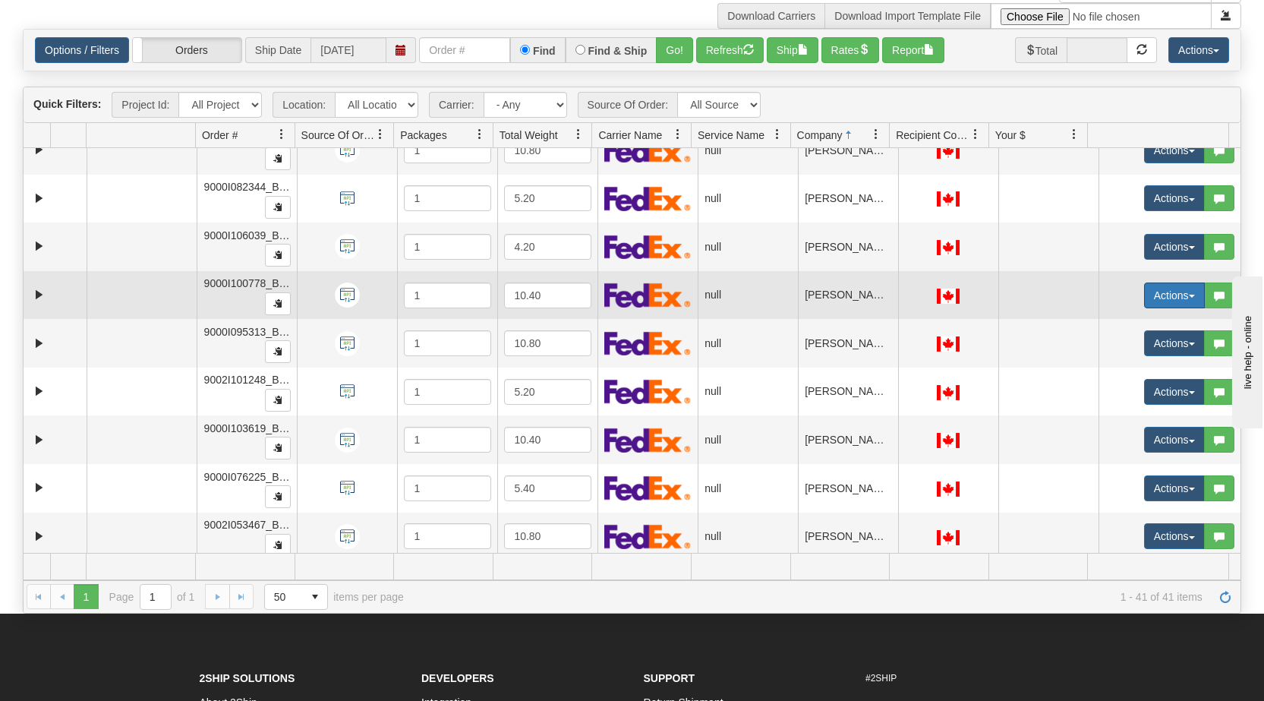
click at [1189, 297] on span "button" at bounding box center [1192, 296] width 6 height 3
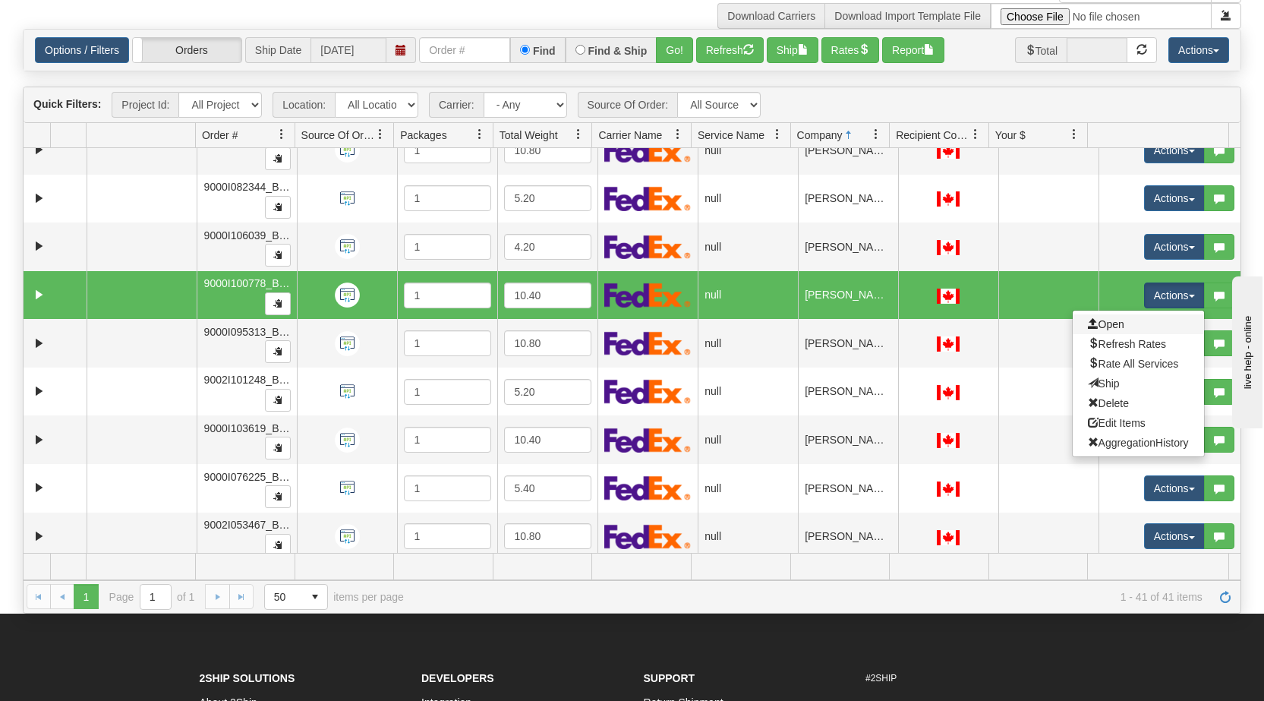
click at [1121, 322] on link "Open" at bounding box center [1138, 324] width 131 height 20
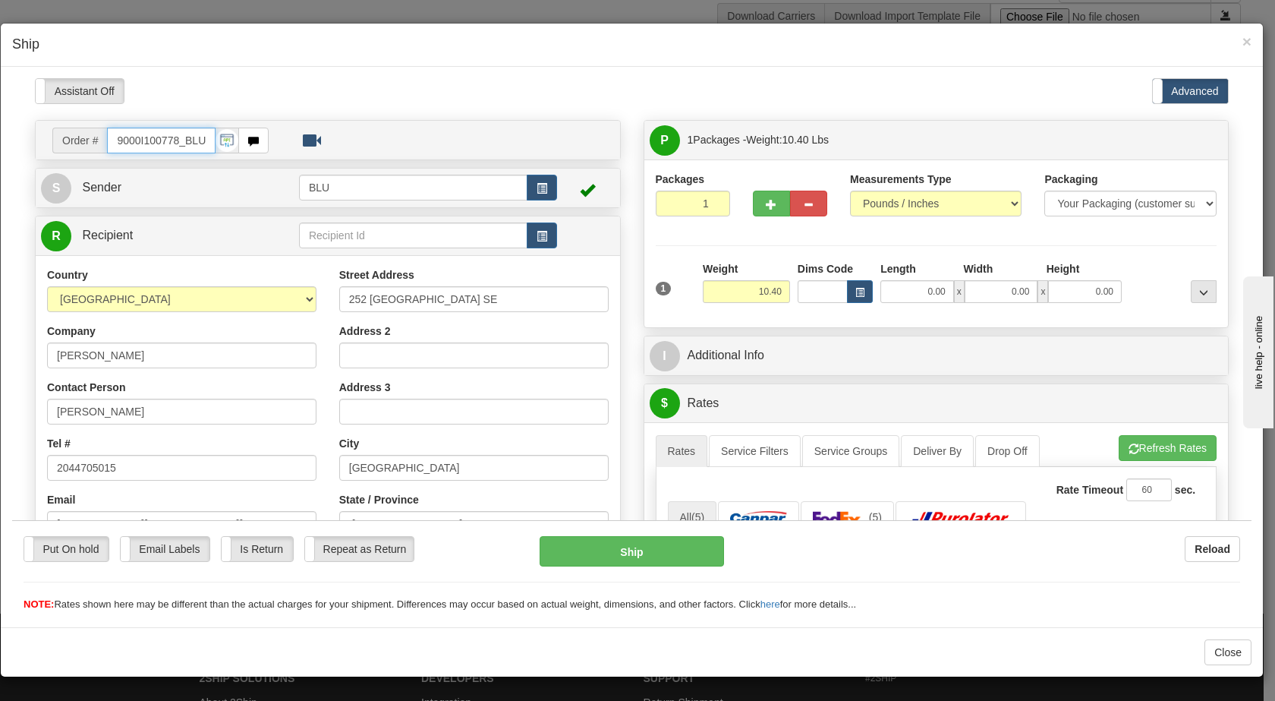
scroll to position [0, 0]
click at [542, 185] on span "button" at bounding box center [542, 188] width 11 height 10
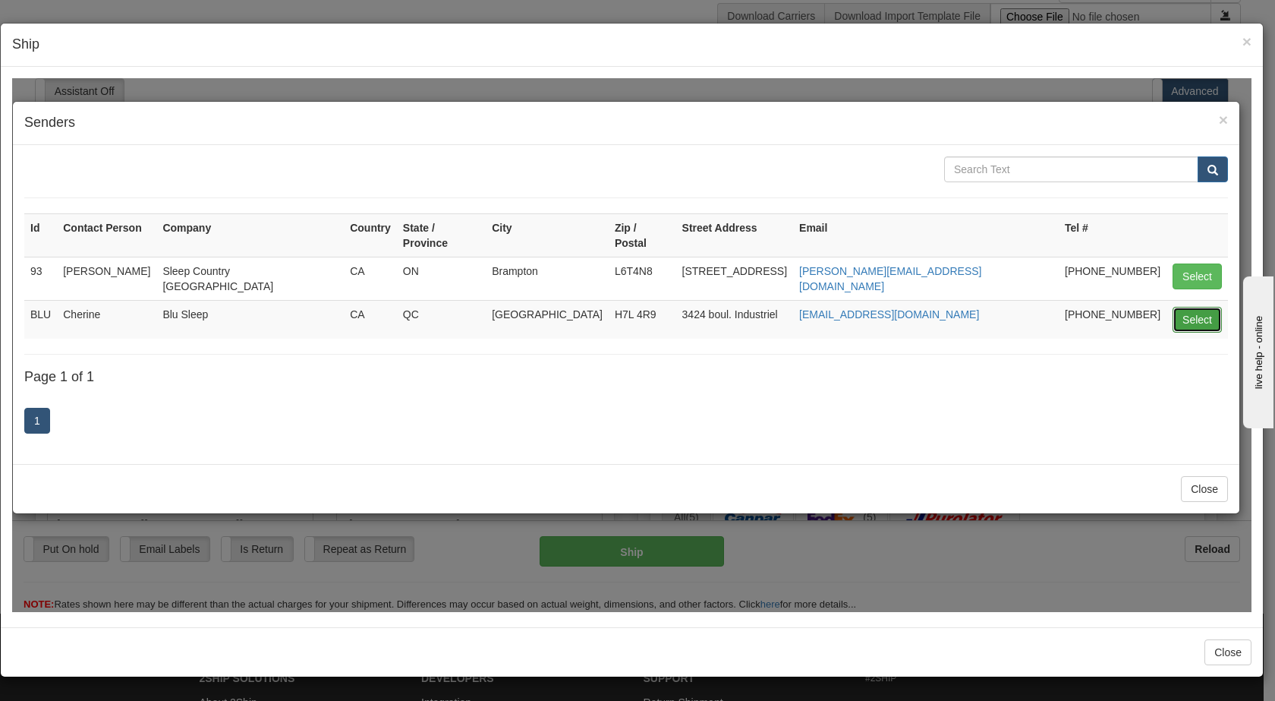
click at [1194, 306] on button "Select" at bounding box center [1197, 319] width 49 height 26
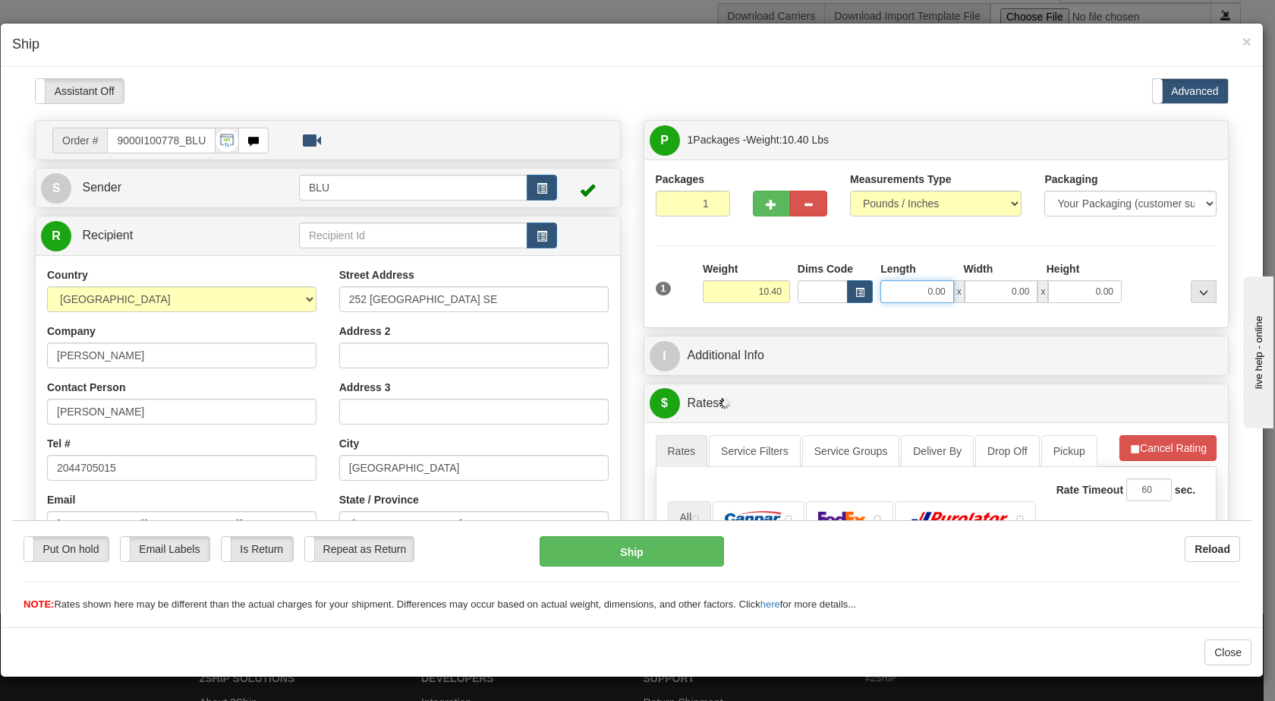
click at [890, 295] on input "0.00" at bounding box center [918, 290] width 74 height 23
type input "16.00"
click at [1004, 289] on input "0.00" at bounding box center [1002, 290] width 74 height 23
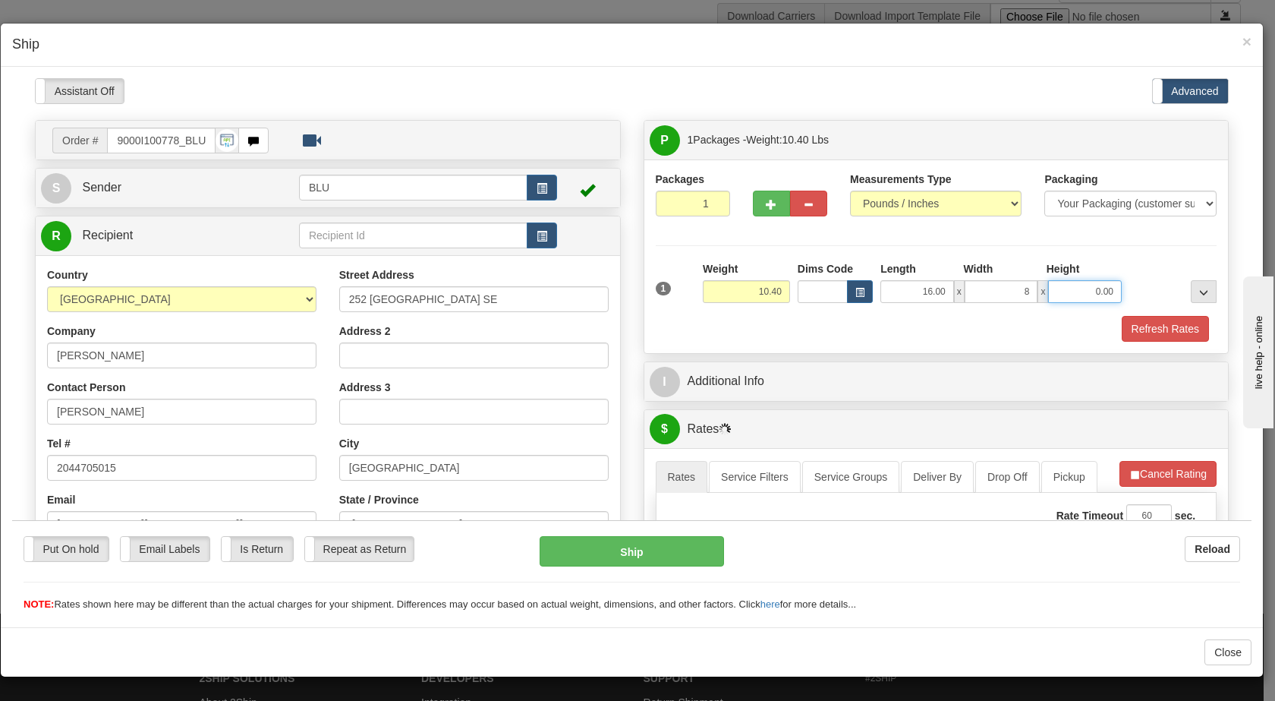
type input "8.00"
click at [1078, 290] on input "0.00" at bounding box center [1085, 290] width 74 height 23
type input "16.00"
click at [1162, 281] on div at bounding box center [1173, 281] width 95 height 42
click at [1140, 325] on button "Refresh Rates" at bounding box center [1165, 328] width 87 height 26
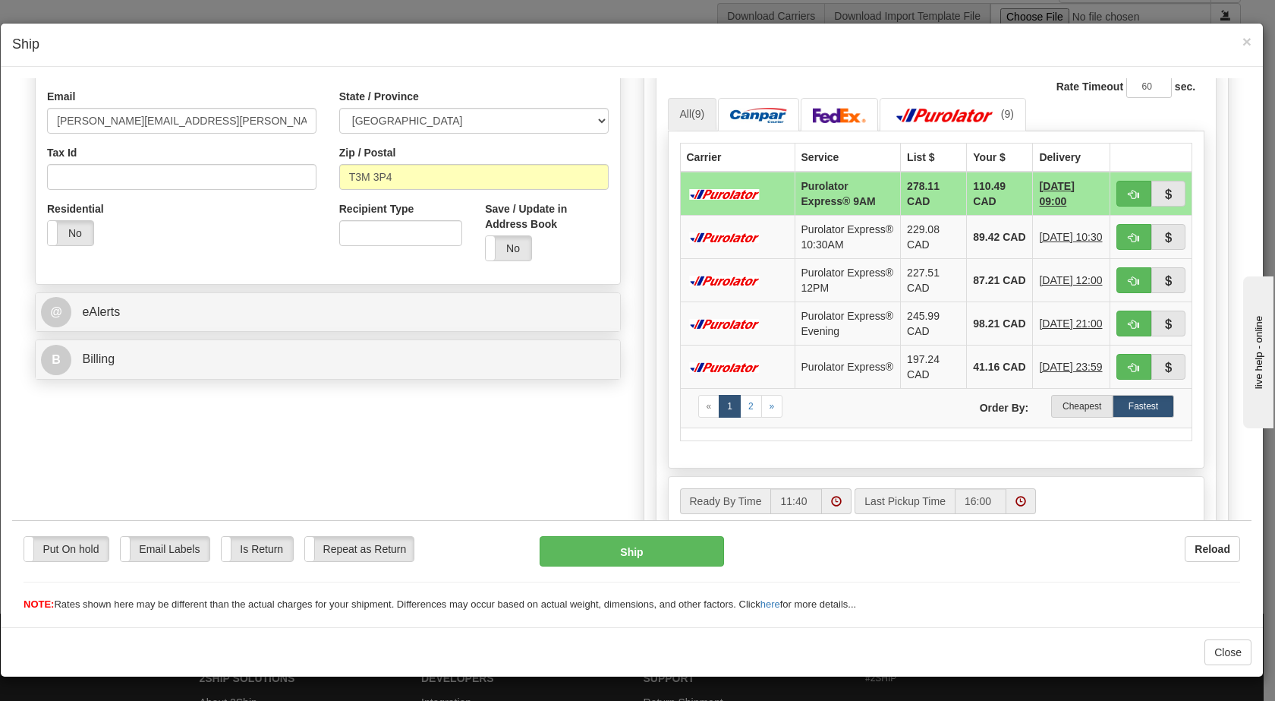
scroll to position [406, 0]
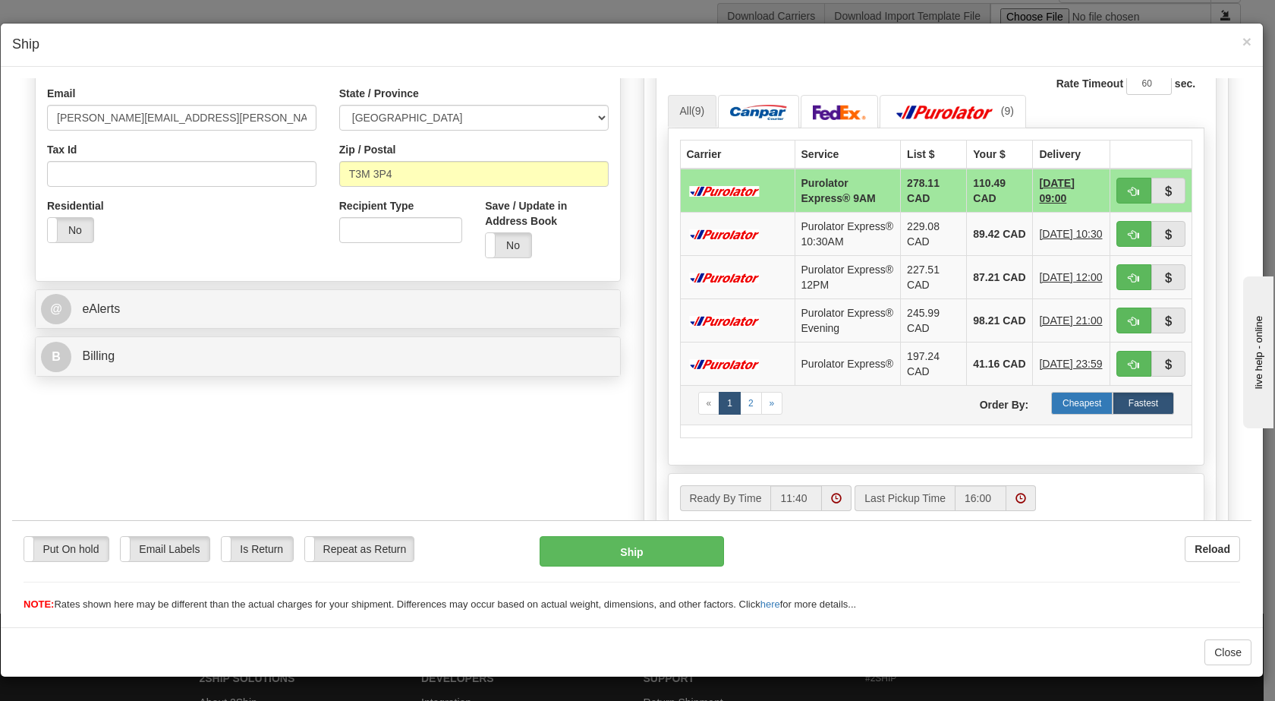
click at [1063, 414] on label "Cheapest" at bounding box center [1082, 402] width 61 height 23
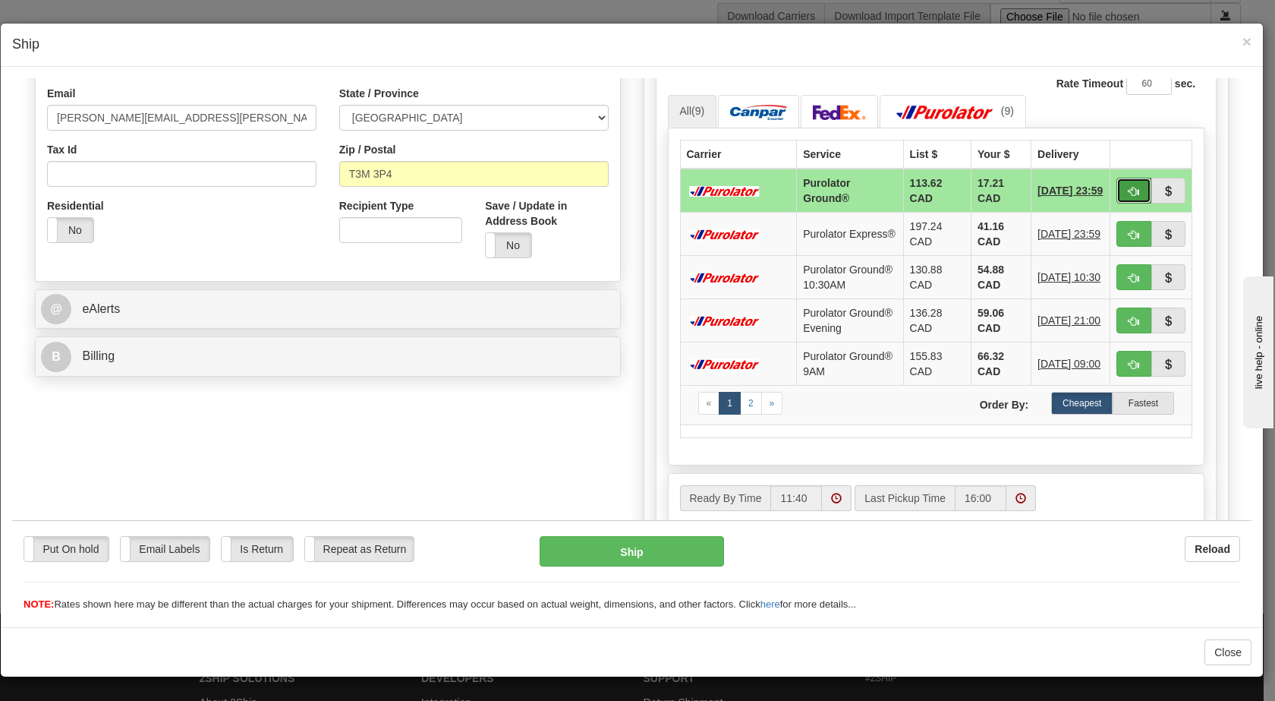
click at [1129, 188] on span "button" at bounding box center [1134, 191] width 11 height 10
type input "260"
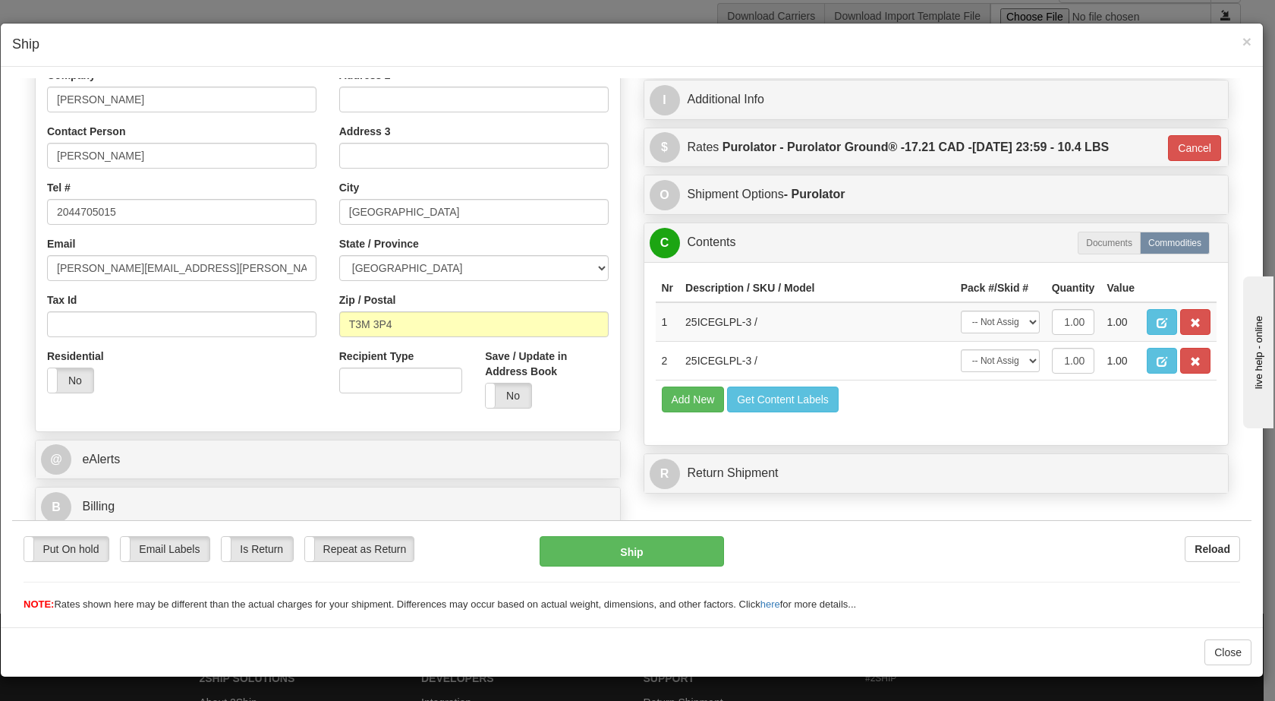
scroll to position [256, 0]
click at [618, 556] on button "Ship" at bounding box center [632, 550] width 184 height 30
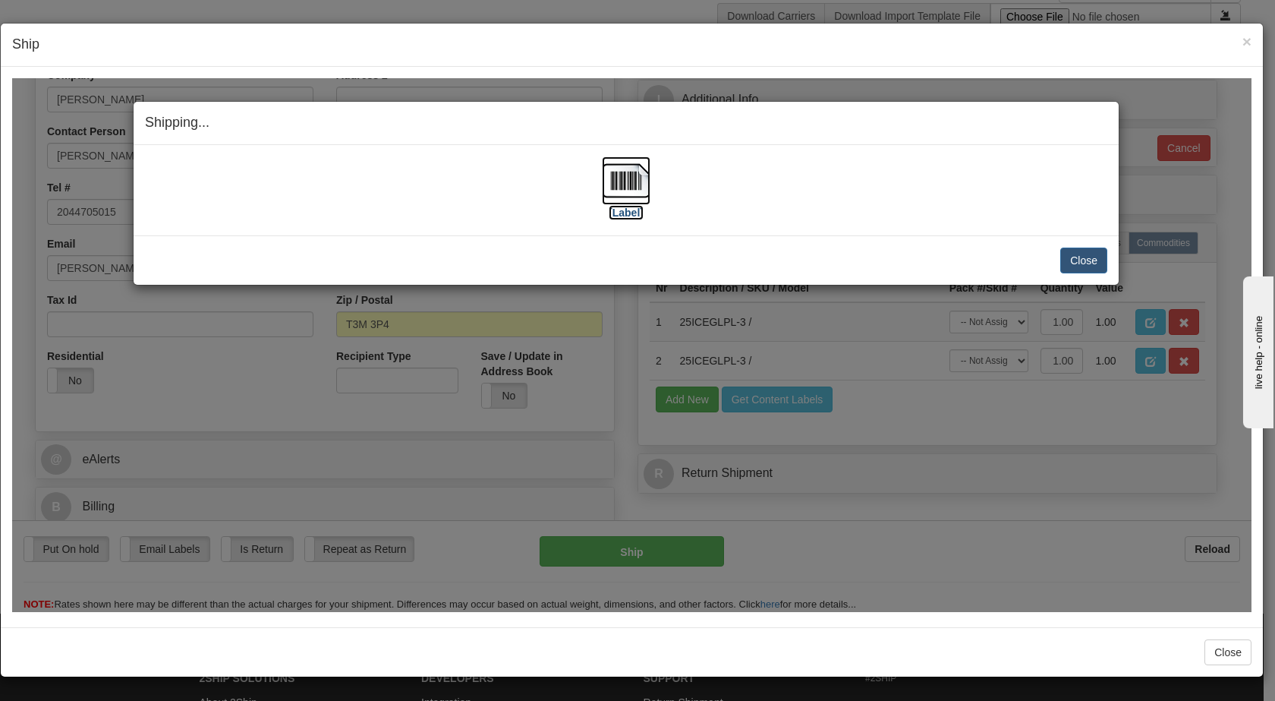
click at [621, 193] on img at bounding box center [626, 180] width 49 height 49
click at [1101, 260] on button "Close" at bounding box center [1084, 260] width 47 height 26
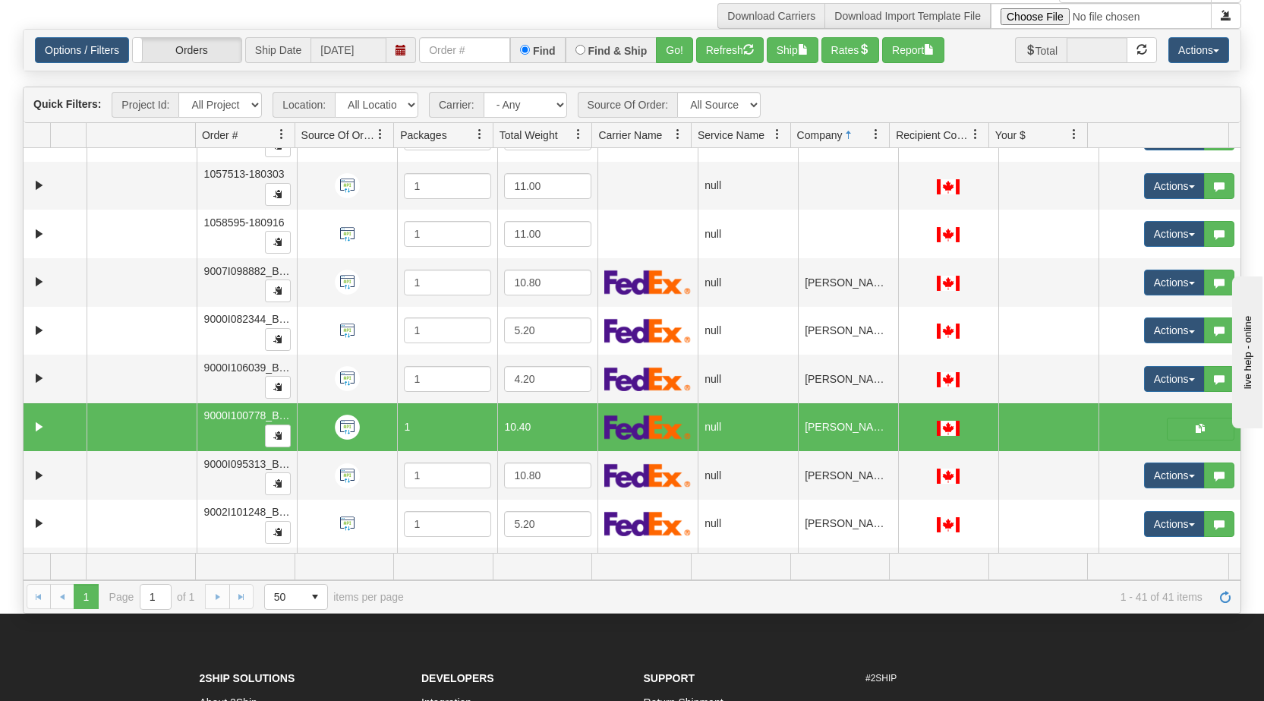
scroll to position [0, 0]
